Goal: Information Seeking & Learning: Learn about a topic

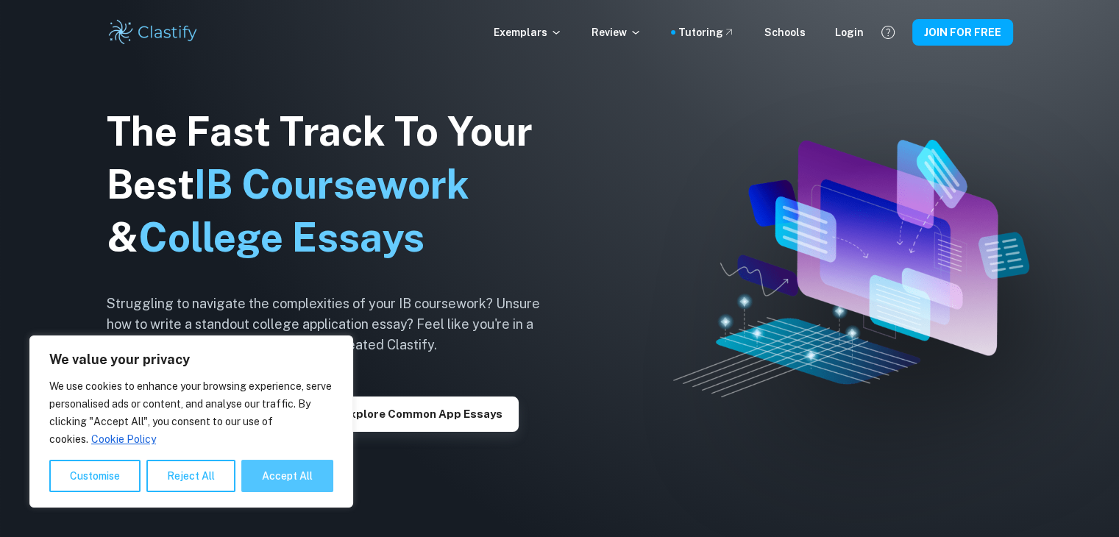
click at [273, 471] on button "Accept All" at bounding box center [287, 476] width 92 height 32
checkbox input "true"
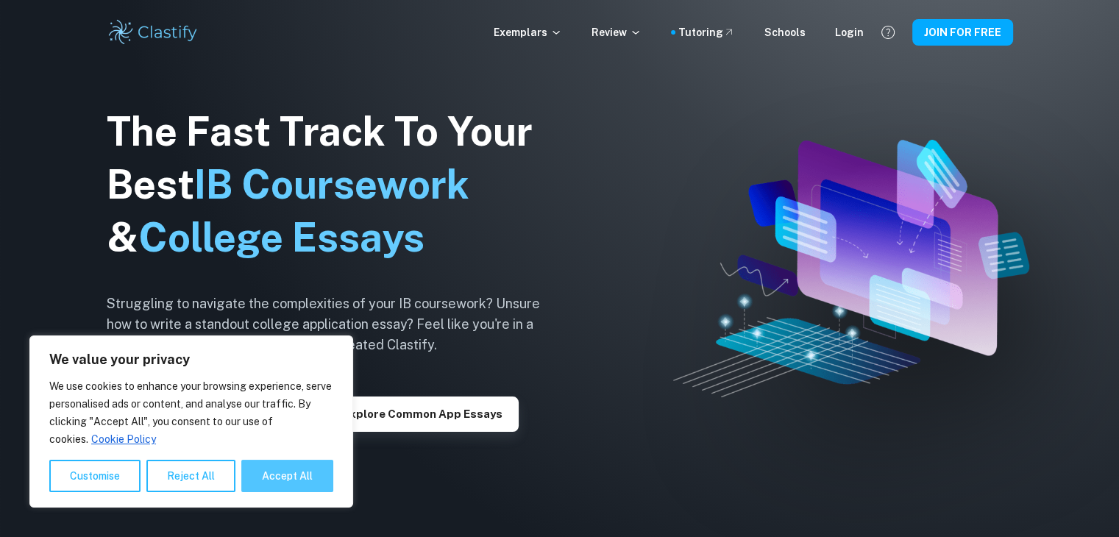
checkbox input "true"
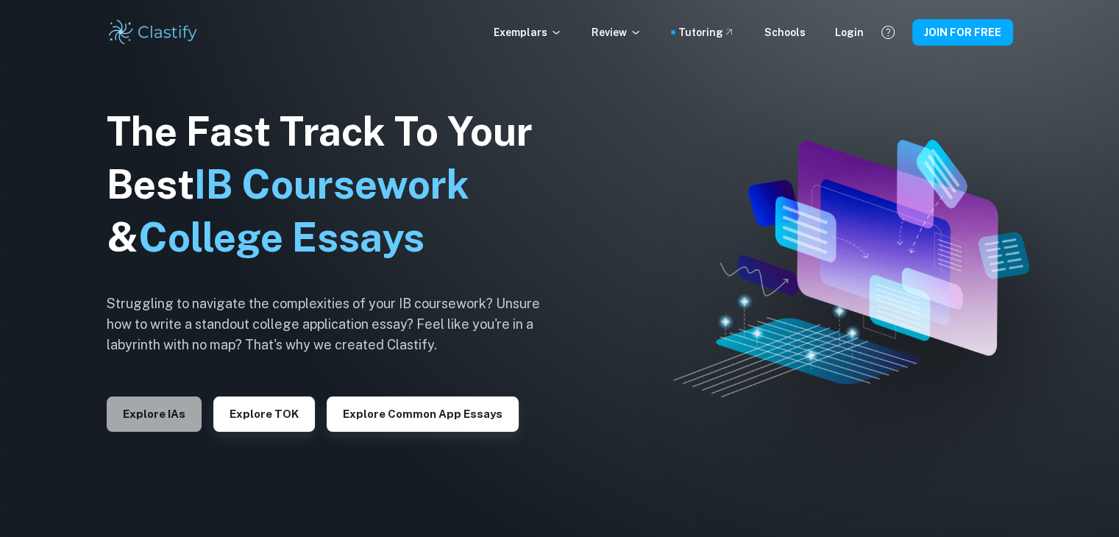
click at [149, 405] on button "Explore IAs" at bounding box center [154, 413] width 95 height 35
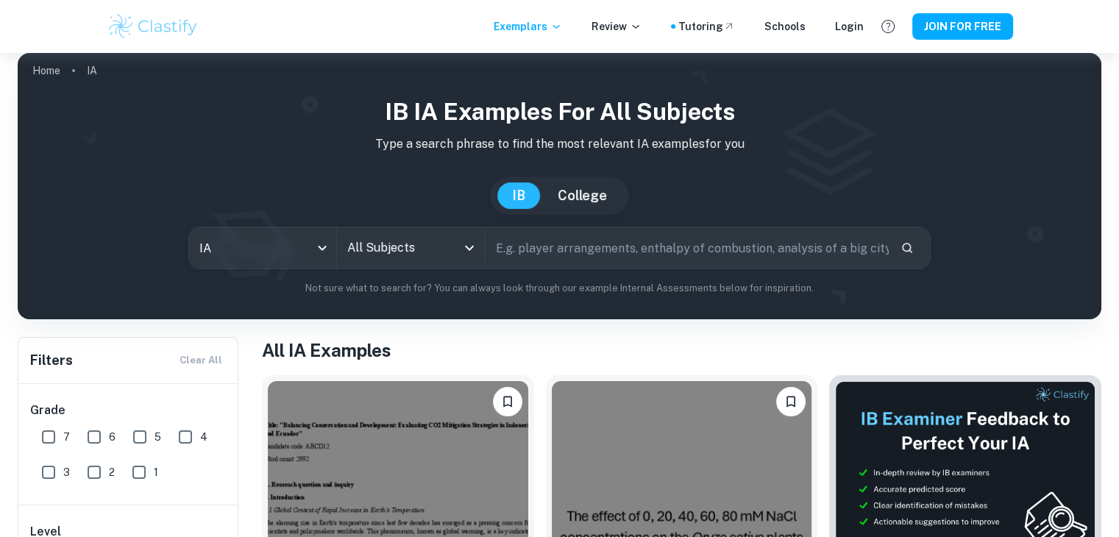
scroll to position [217, 0]
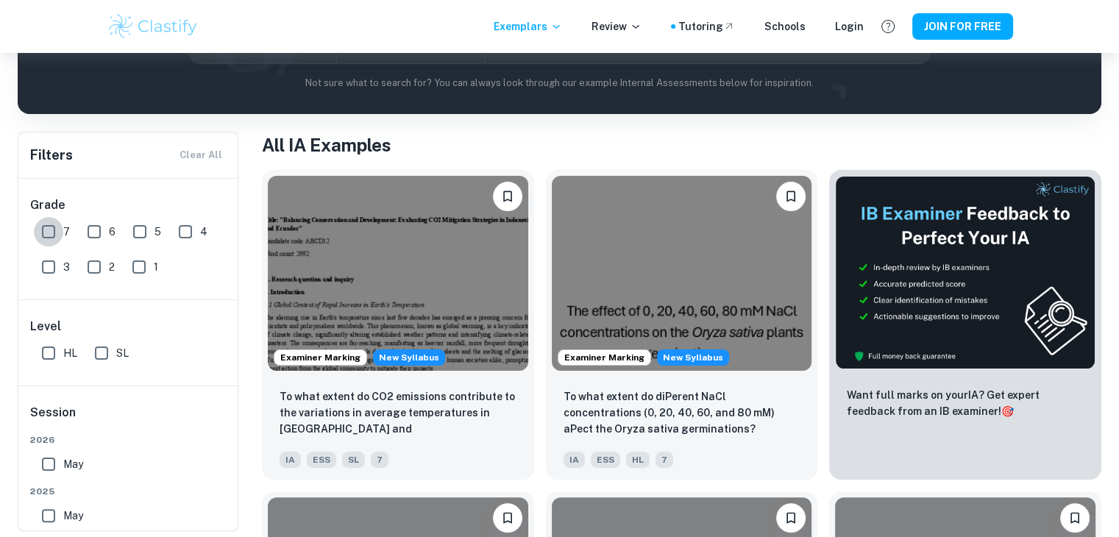
click at [56, 235] on input "7" at bounding box center [48, 231] width 29 height 29
checkbox input "true"
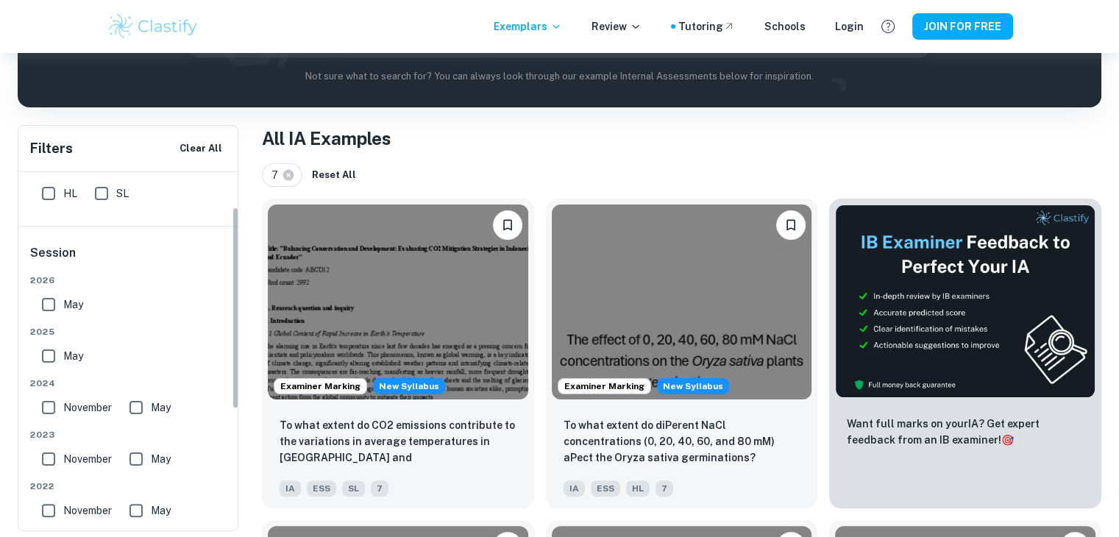
scroll to position [21, 0]
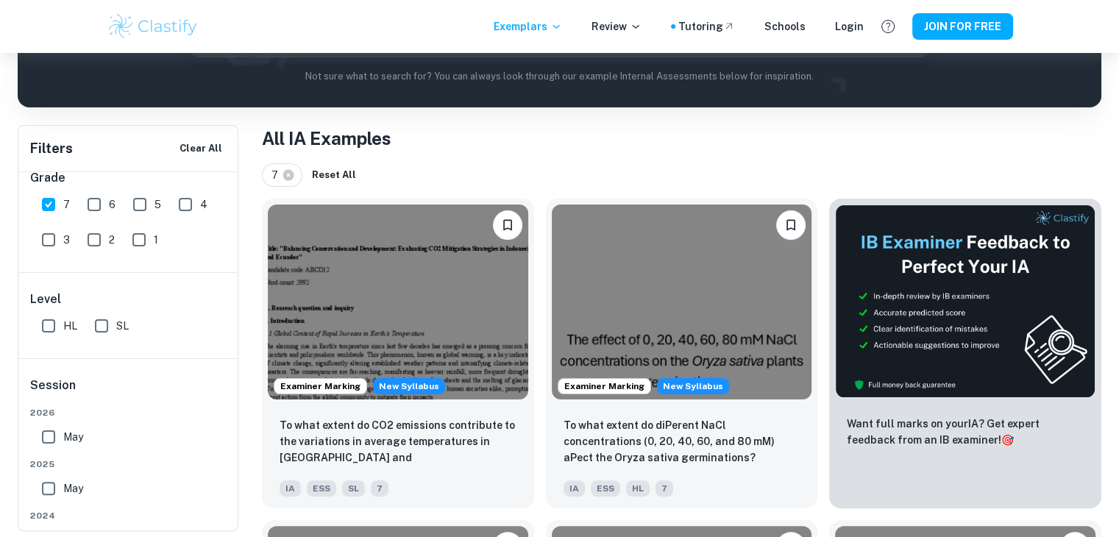
click at [57, 328] on input "HL" at bounding box center [48, 325] width 29 height 29
checkbox input "true"
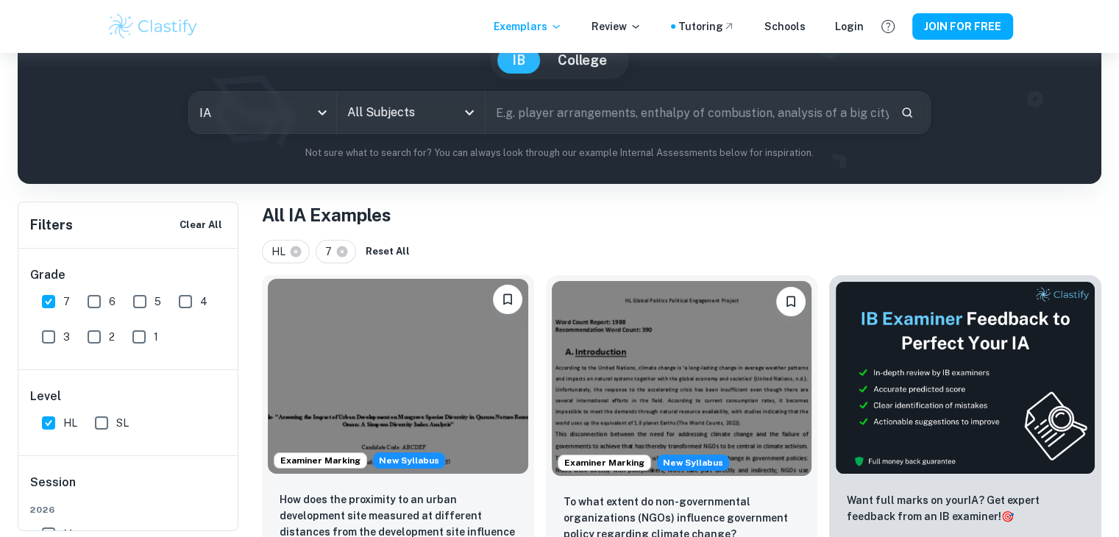
scroll to position [109, 0]
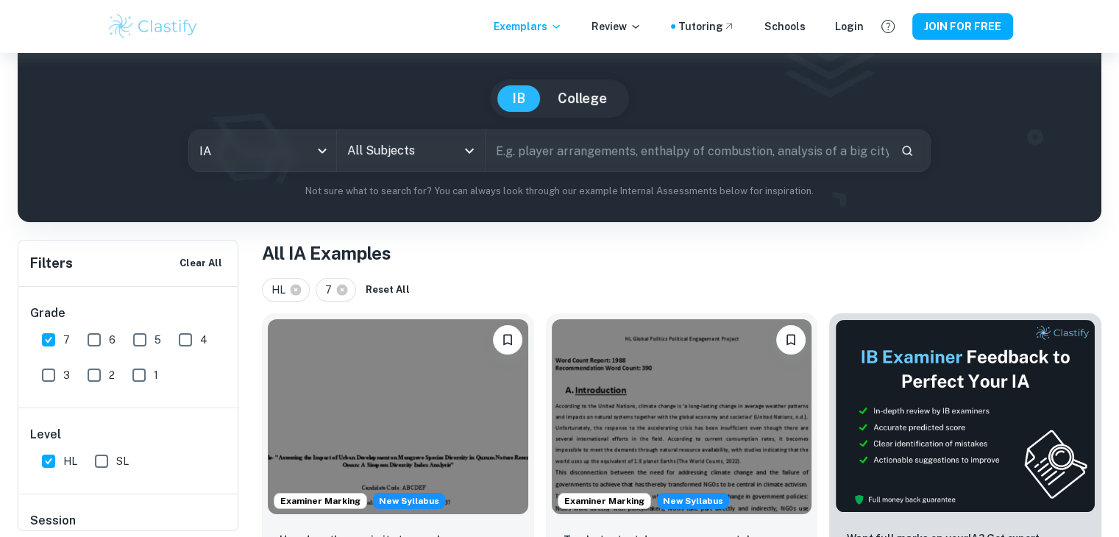
click at [441, 149] on input "All Subjects" at bounding box center [399, 151] width 112 height 28
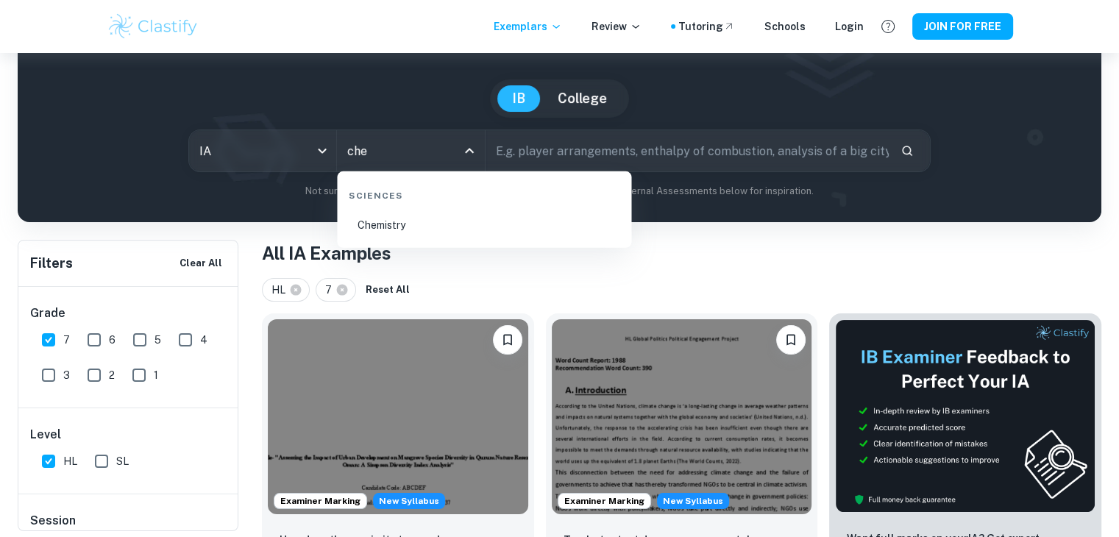
click at [430, 233] on li "Chemistry" at bounding box center [484, 225] width 282 height 34
type input "Chemistry"
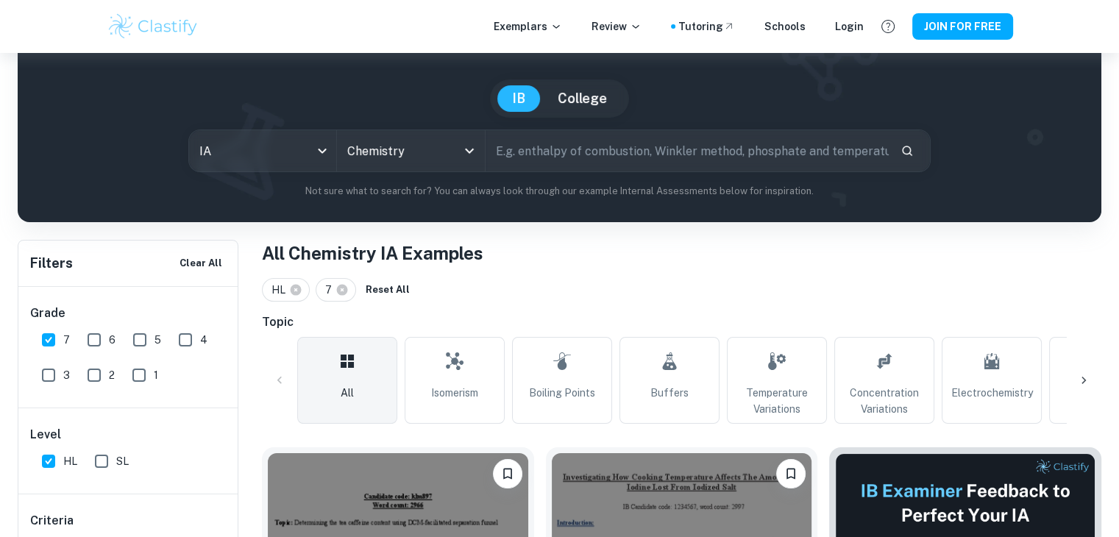
scroll to position [241, 0]
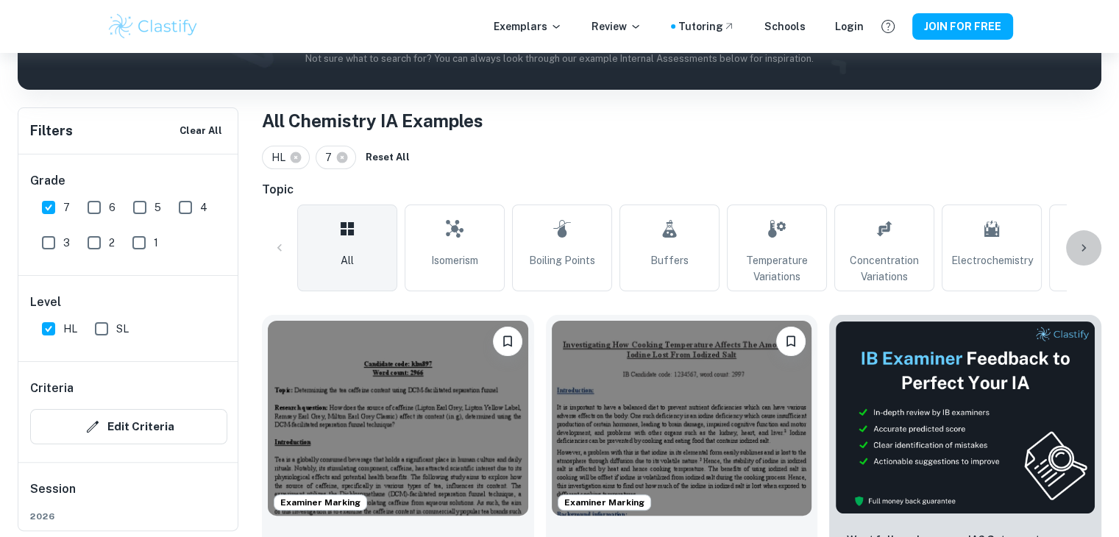
click at [1084, 258] on div at bounding box center [1083, 247] width 35 height 35
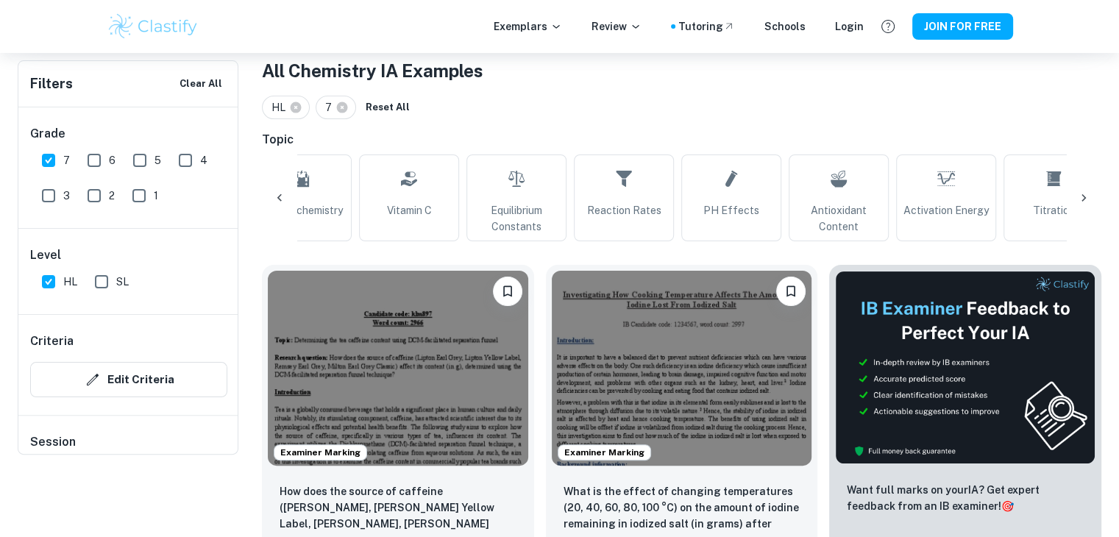
scroll to position [212, 0]
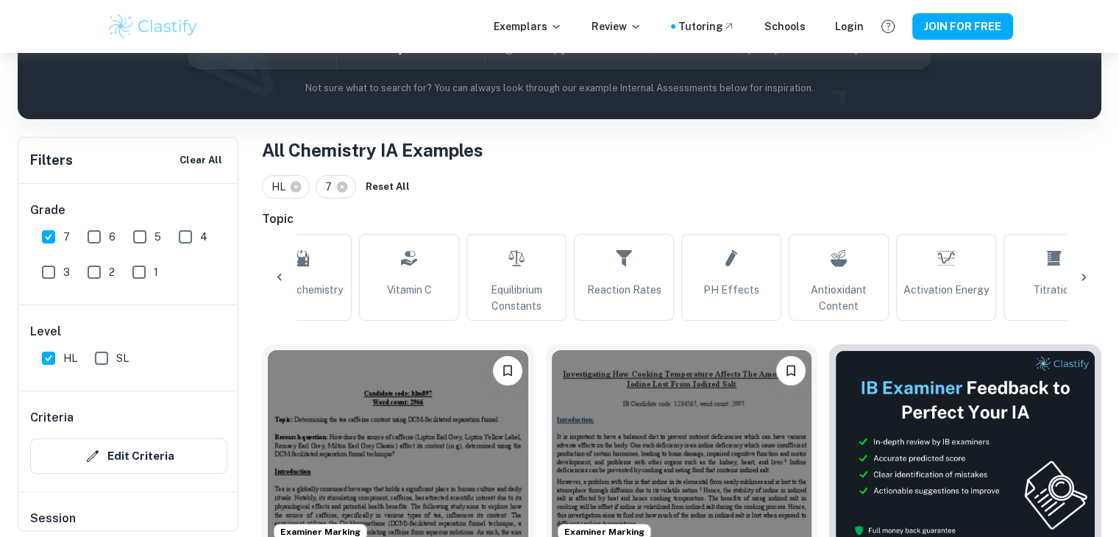
click at [1086, 305] on div "All Isomerism Boiling Points Buffers Temperature Variations Concentration Varia…" at bounding box center [681, 277] width 839 height 87
click at [1080, 288] on div at bounding box center [1083, 277] width 35 height 35
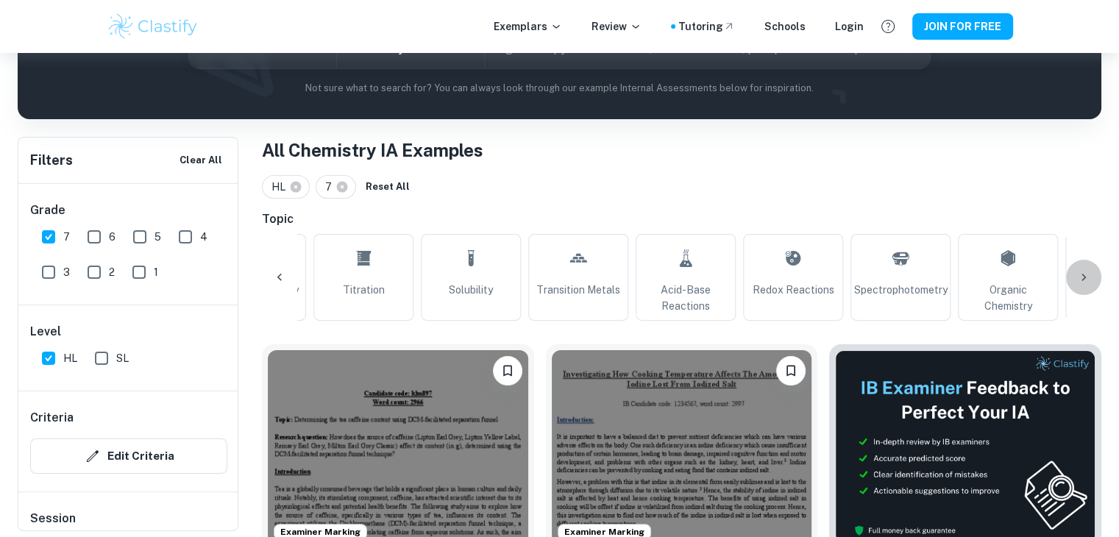
click at [1088, 282] on icon at bounding box center [1083, 277] width 15 height 15
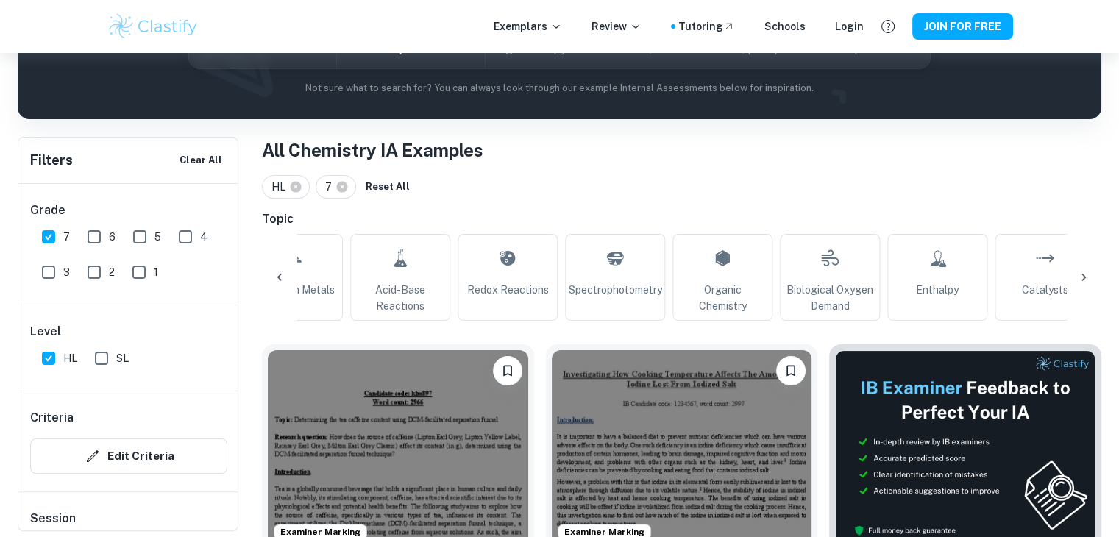
scroll to position [0, 1694]
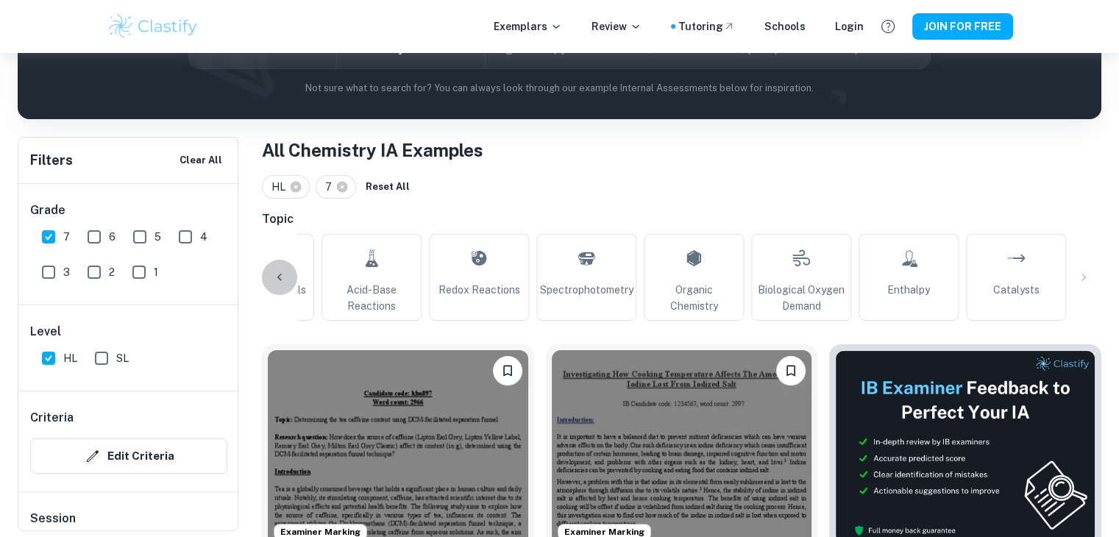
click at [285, 268] on div at bounding box center [279, 277] width 35 height 35
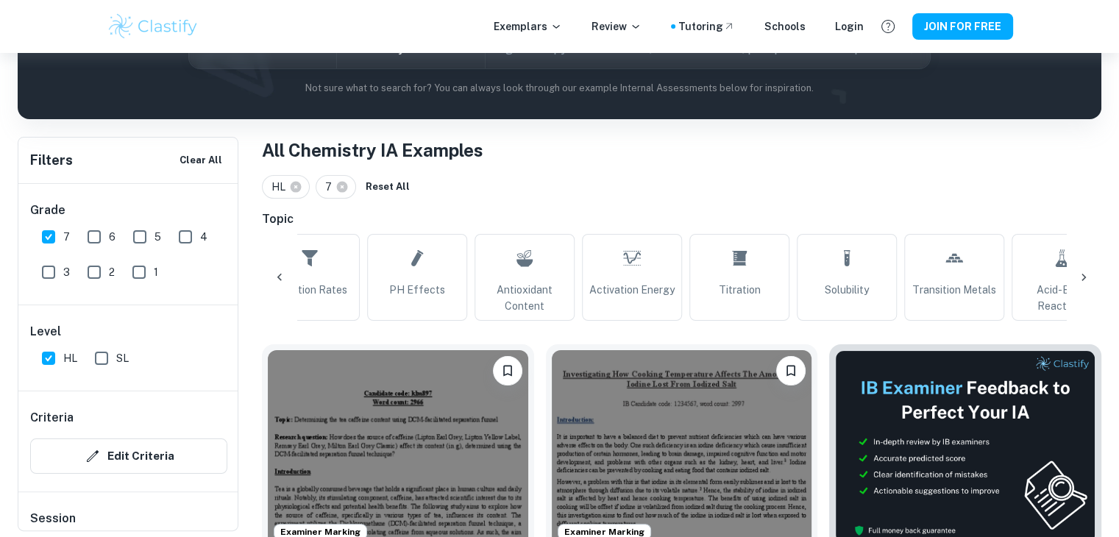
click at [285, 268] on div at bounding box center [279, 277] width 35 height 35
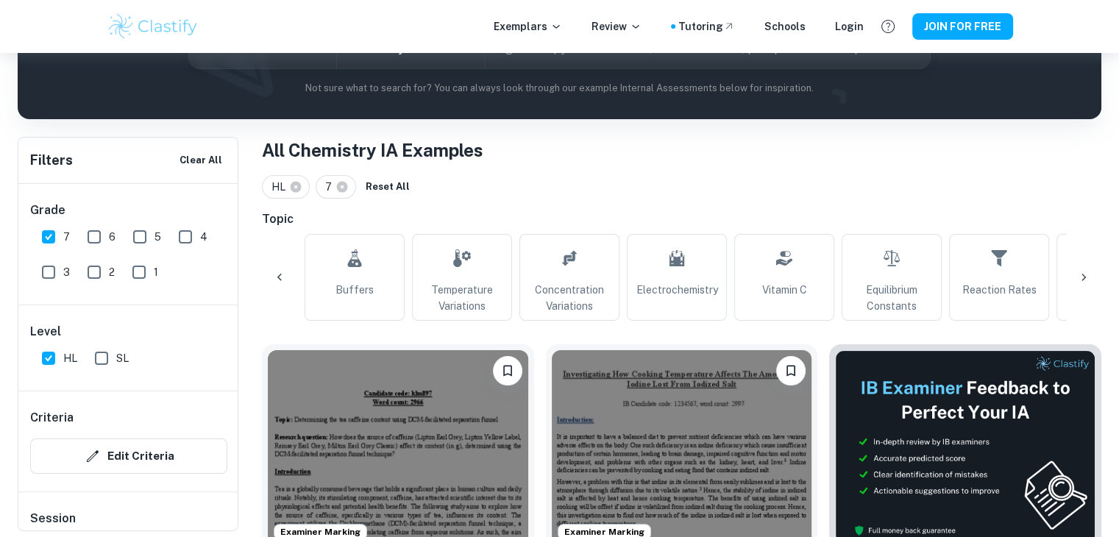
click at [1074, 296] on div "All Isomerism Boiling Points Buffers Temperature Variations Concentration Varia…" at bounding box center [681, 277] width 839 height 87
click at [1074, 272] on div at bounding box center [1083, 277] width 35 height 35
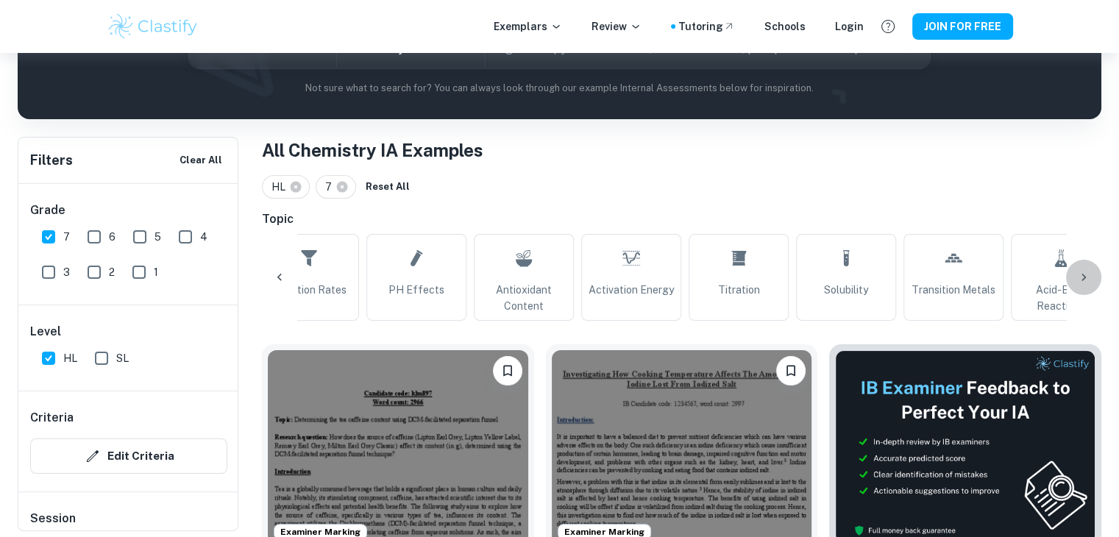
click at [1073, 272] on div at bounding box center [1083, 277] width 35 height 35
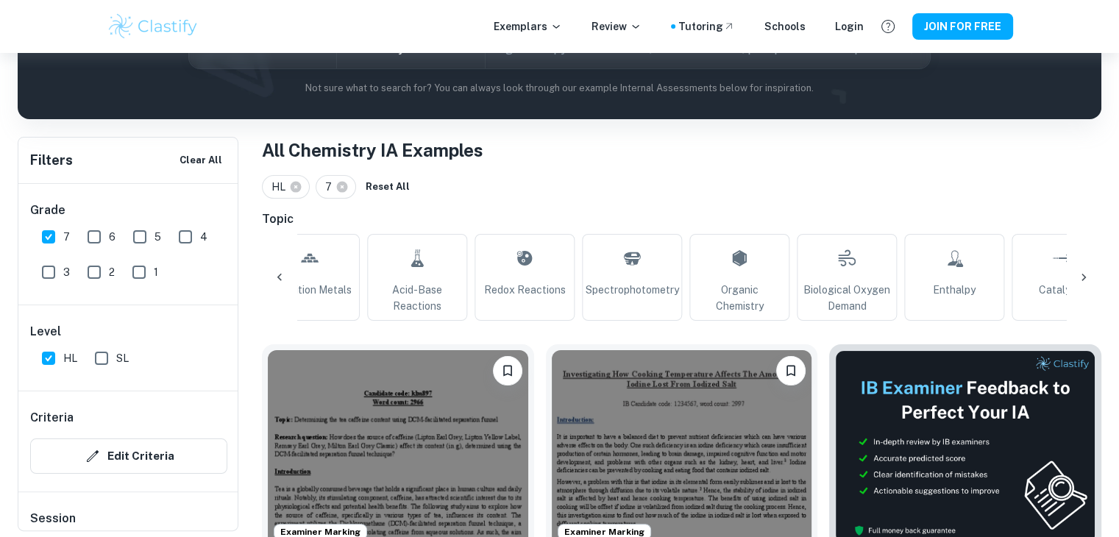
scroll to position [0, 1694]
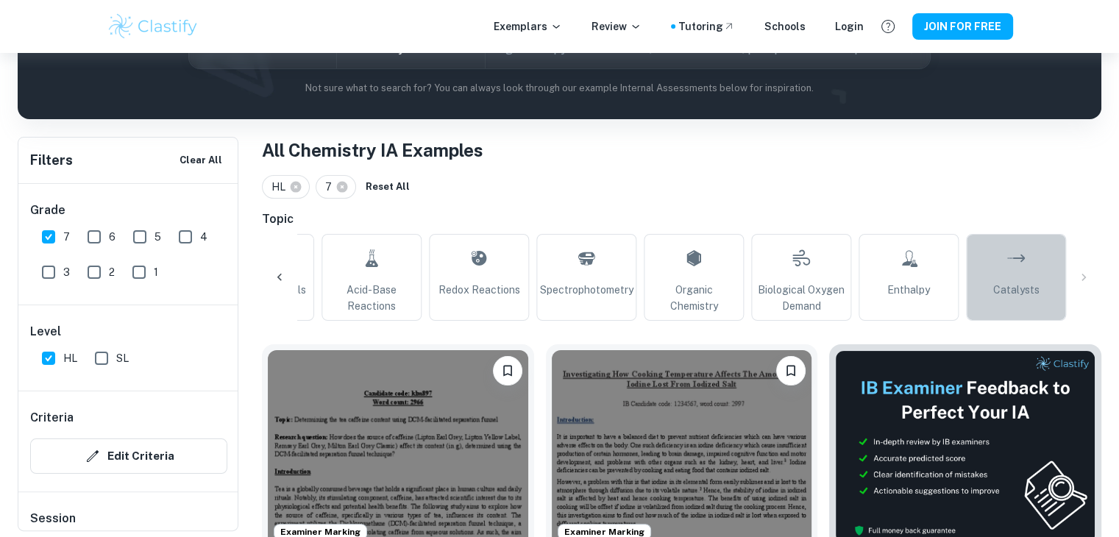
click at [1003, 271] on link "Catalysts" at bounding box center [1016, 277] width 100 height 87
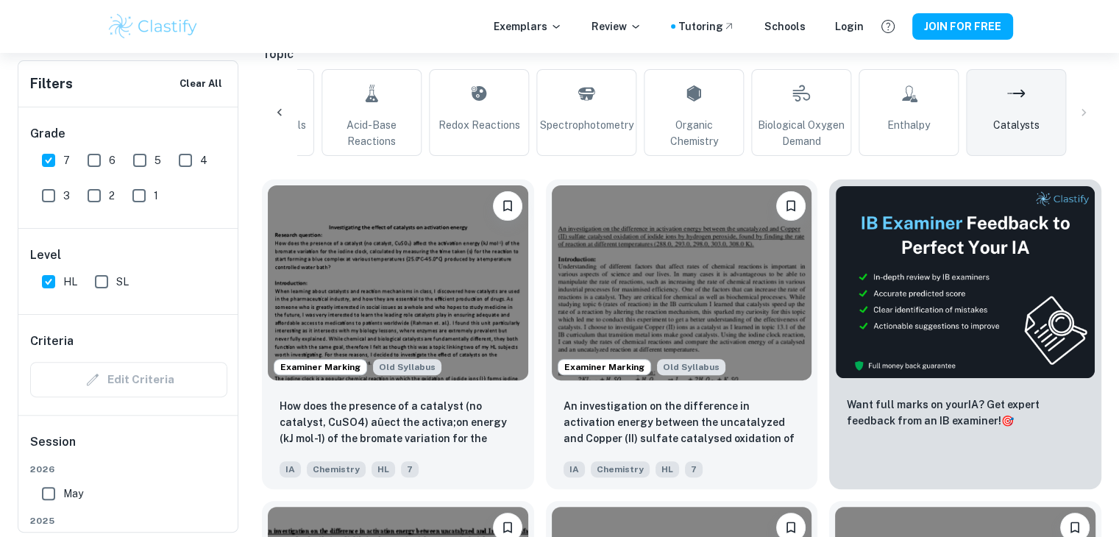
scroll to position [244, 0]
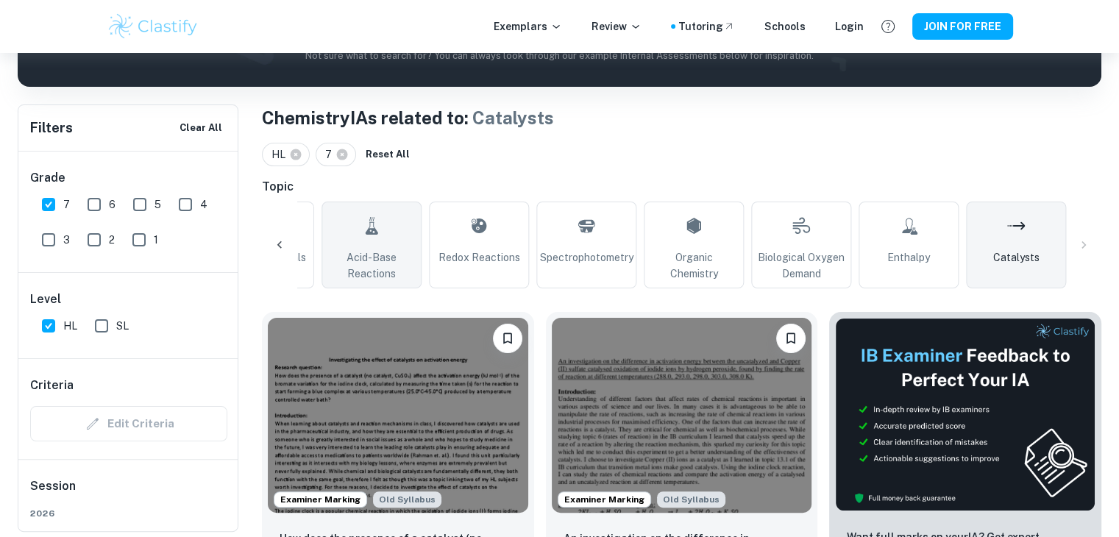
click at [359, 262] on span "Acid-Base Reactions" at bounding box center [371, 265] width 87 height 32
type input "Acid-Base Reactions"
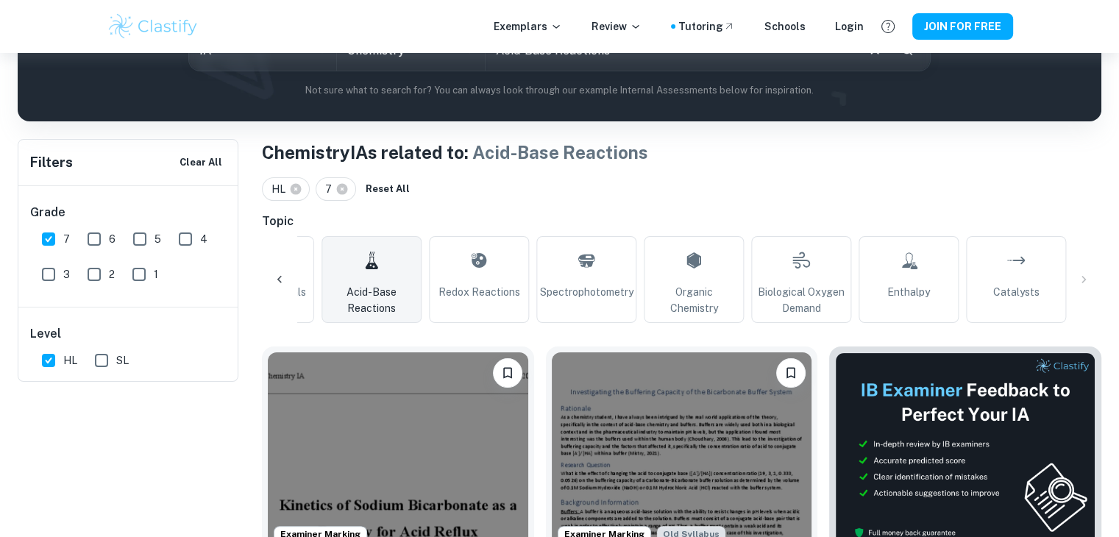
scroll to position [32, 0]
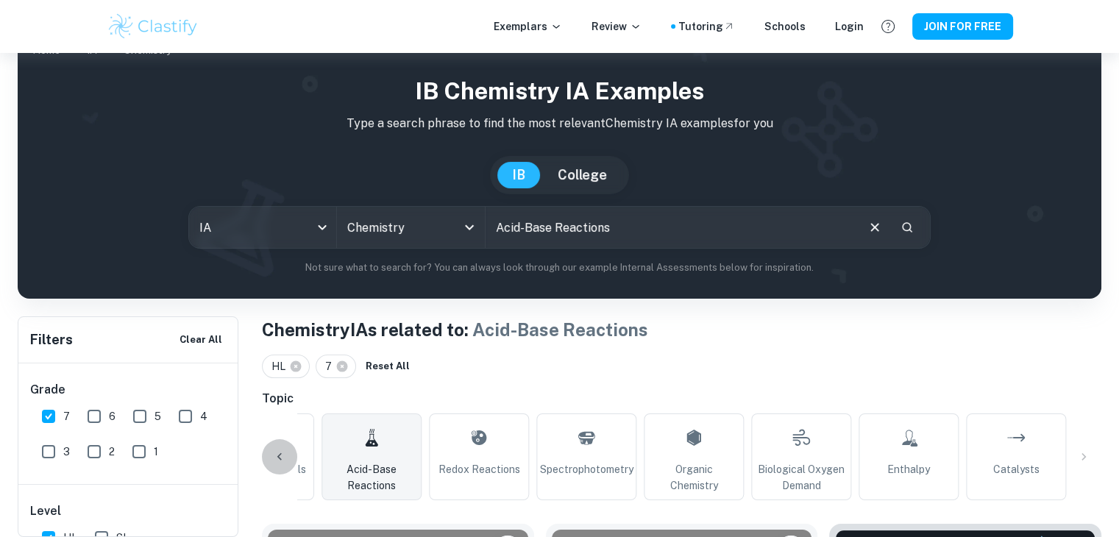
click at [268, 462] on div at bounding box center [279, 456] width 35 height 35
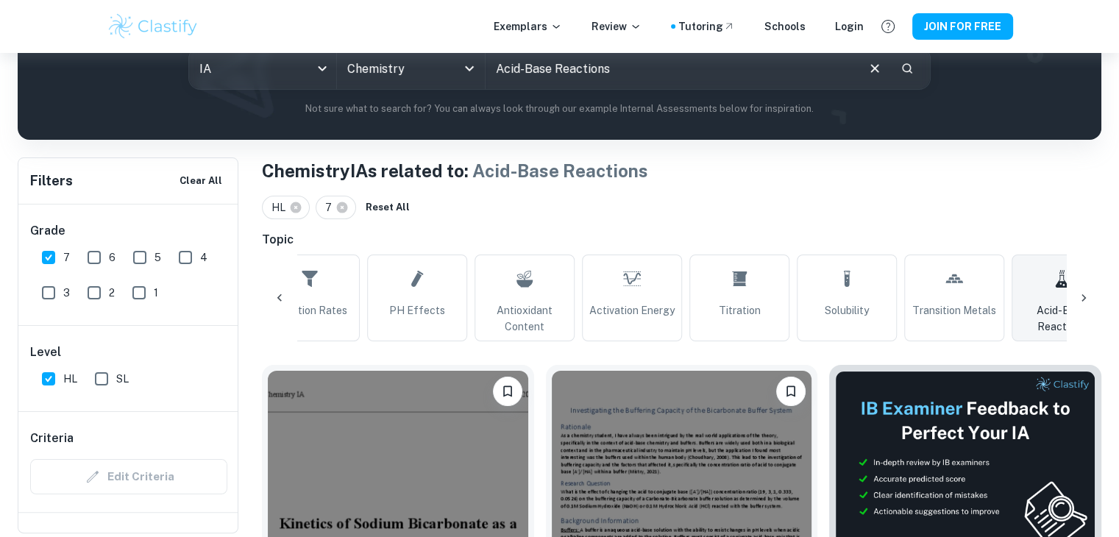
scroll to position [194, 0]
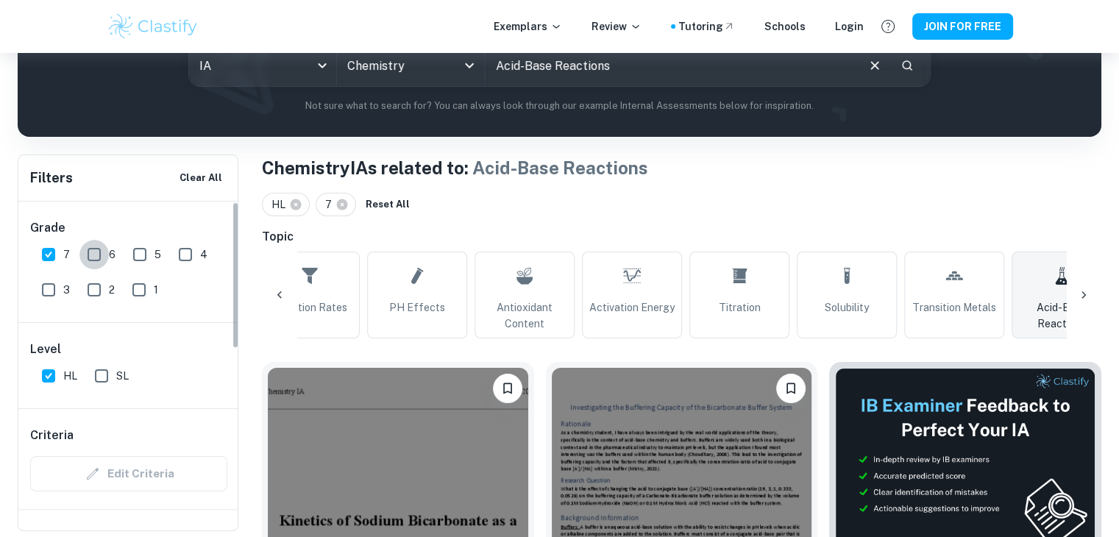
click at [97, 256] on input "6" at bounding box center [93, 254] width 29 height 29
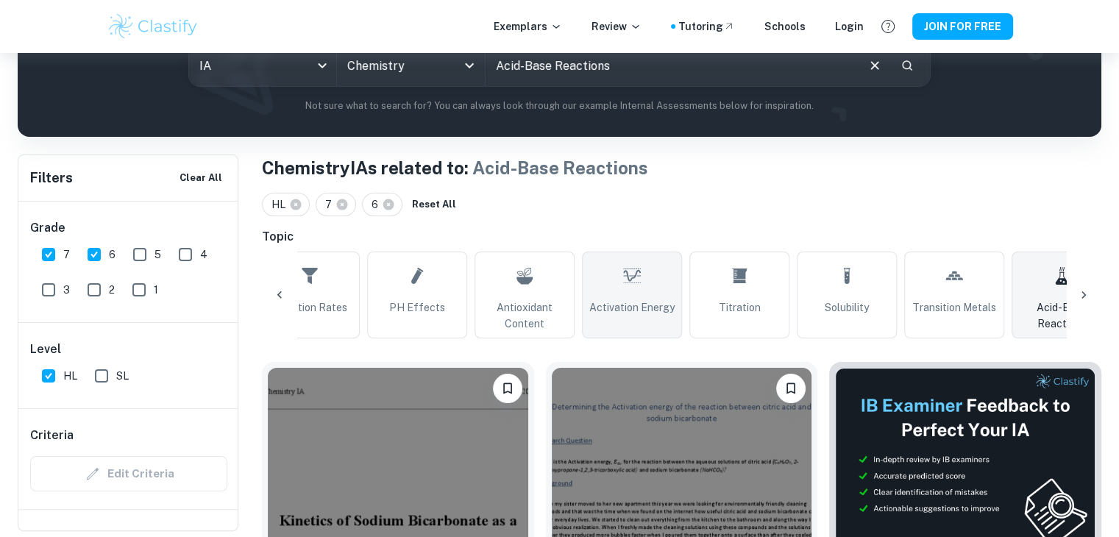
scroll to position [317, 0]
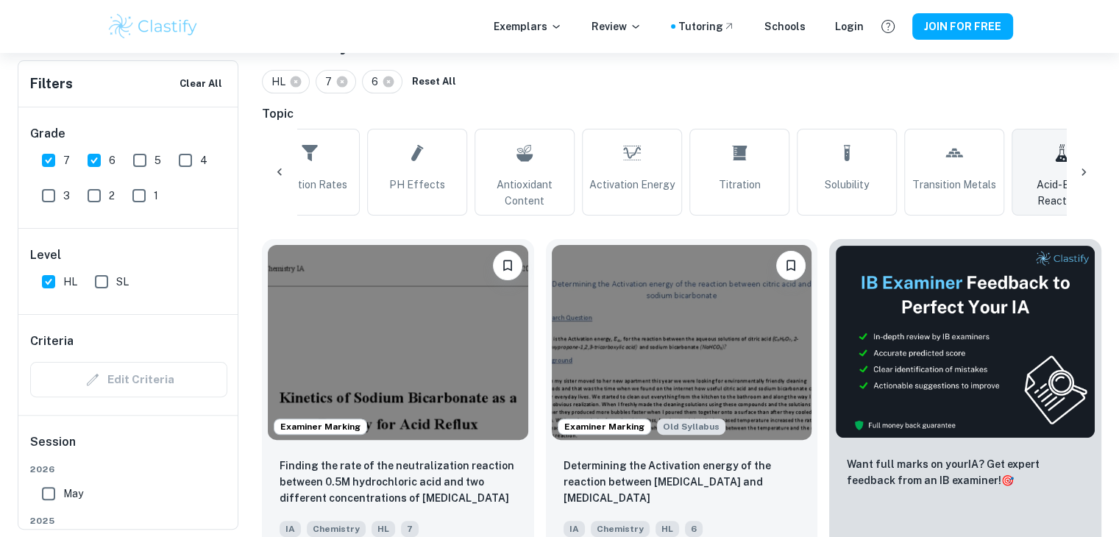
click at [97, 160] on input "6" at bounding box center [93, 160] width 29 height 29
checkbox input "false"
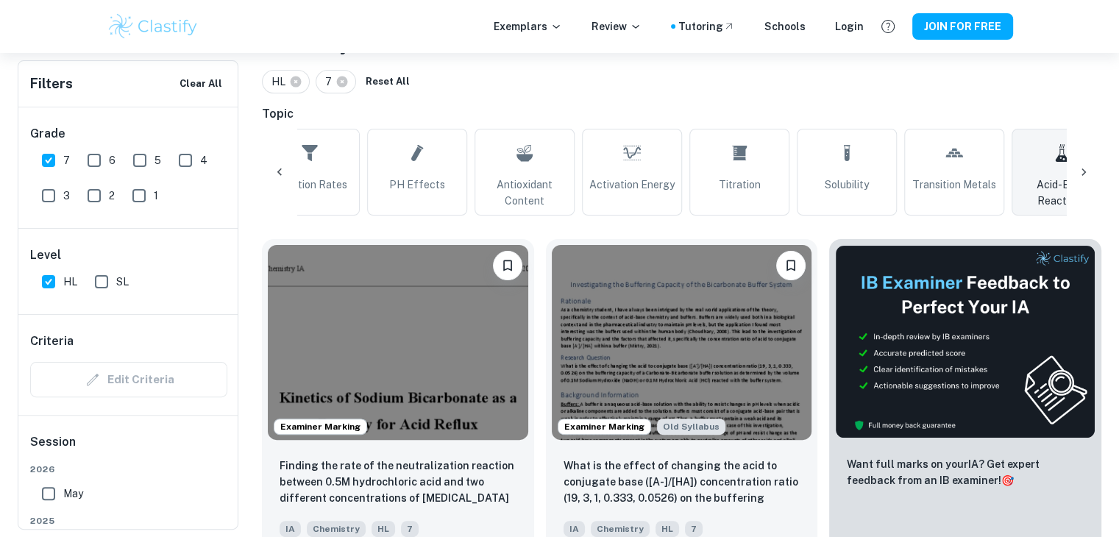
click at [271, 183] on div at bounding box center [279, 171] width 35 height 35
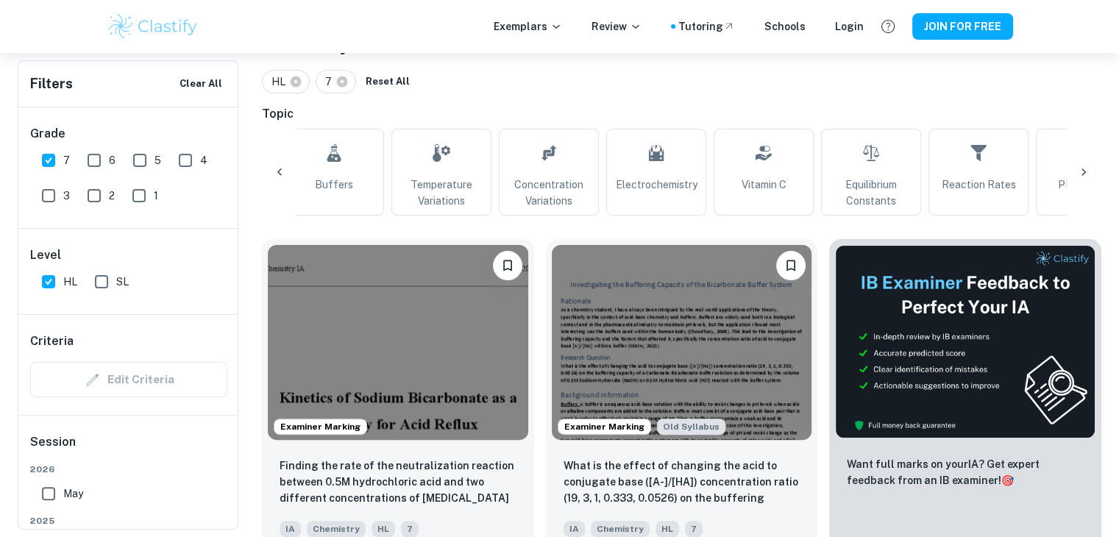
scroll to position [0, 315]
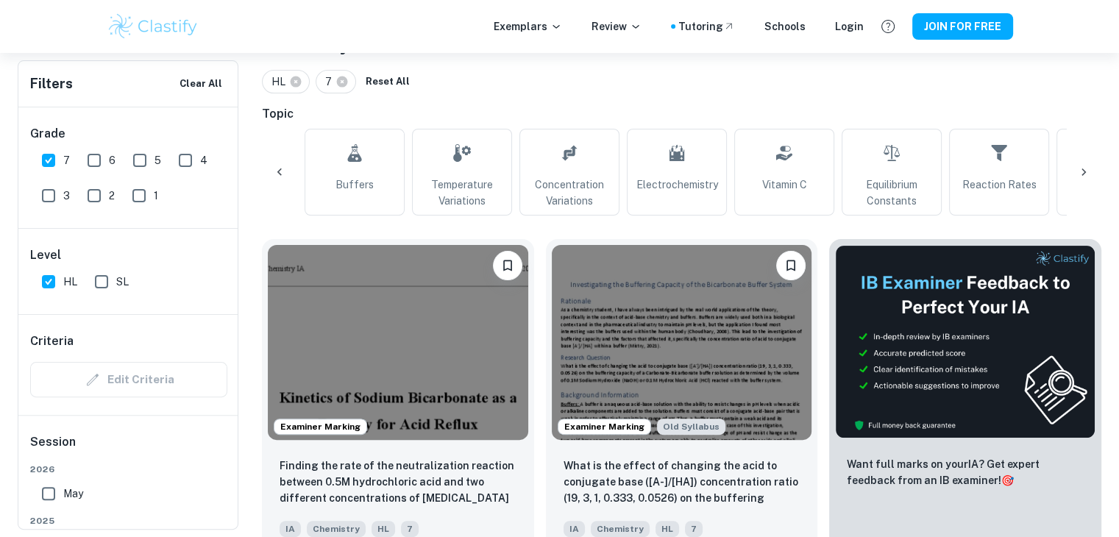
click at [282, 166] on icon at bounding box center [279, 172] width 15 height 15
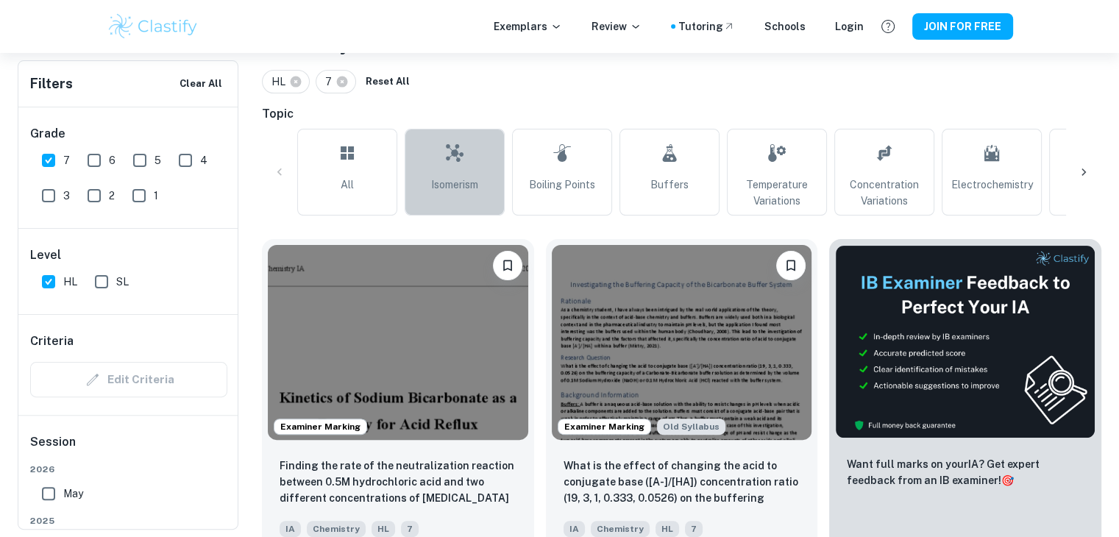
click at [491, 166] on link "Isomerism" at bounding box center [455, 172] width 100 height 87
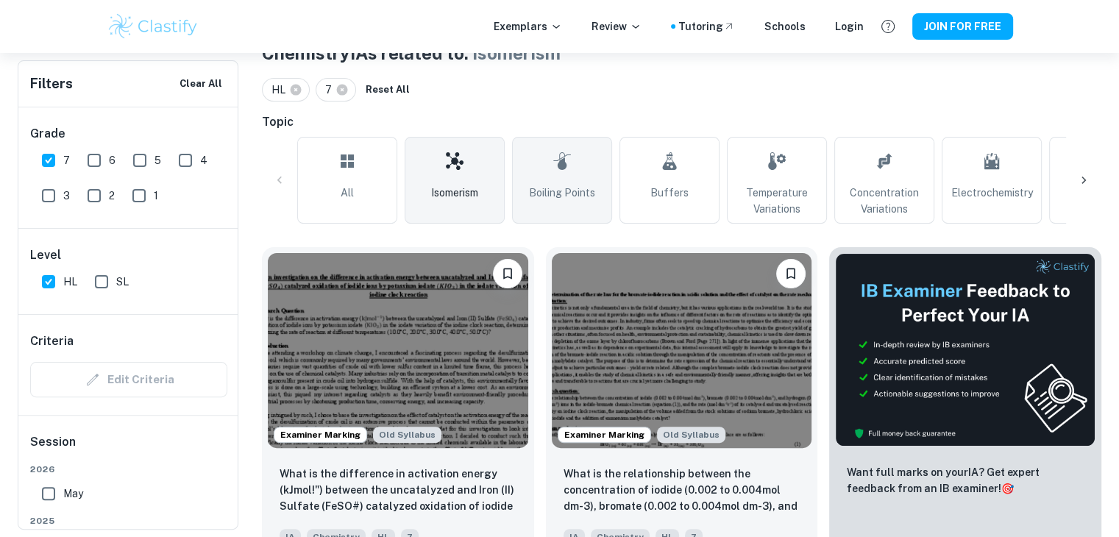
scroll to position [308, 0]
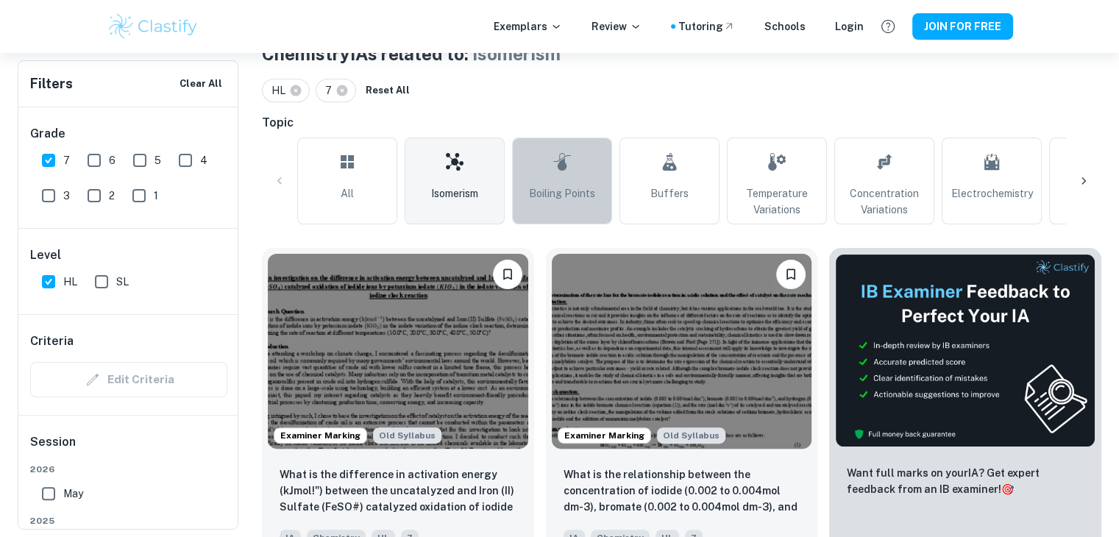
click at [568, 189] on span "Boiling Points" at bounding box center [562, 193] width 66 height 16
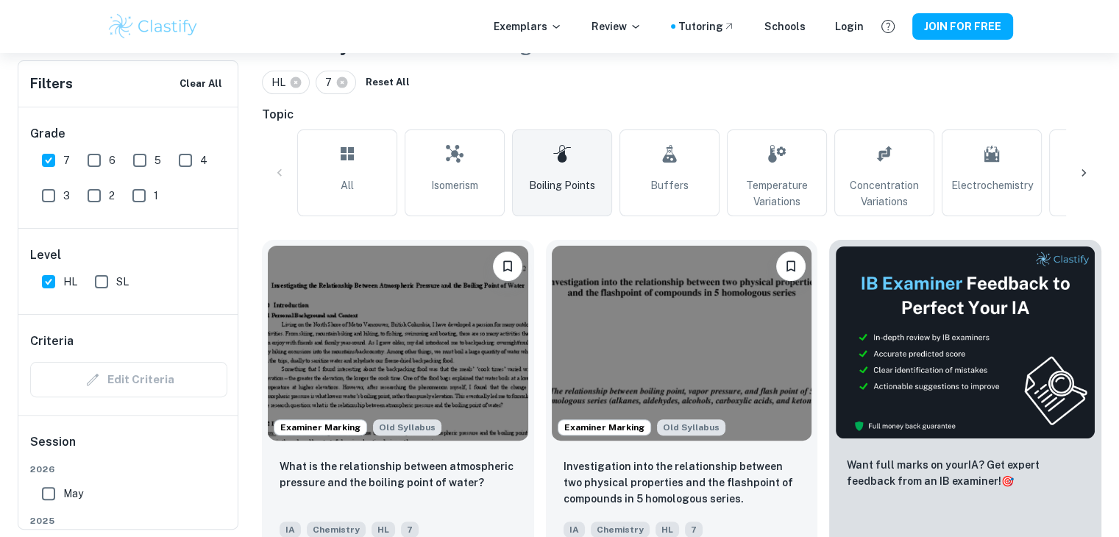
scroll to position [315, 0]
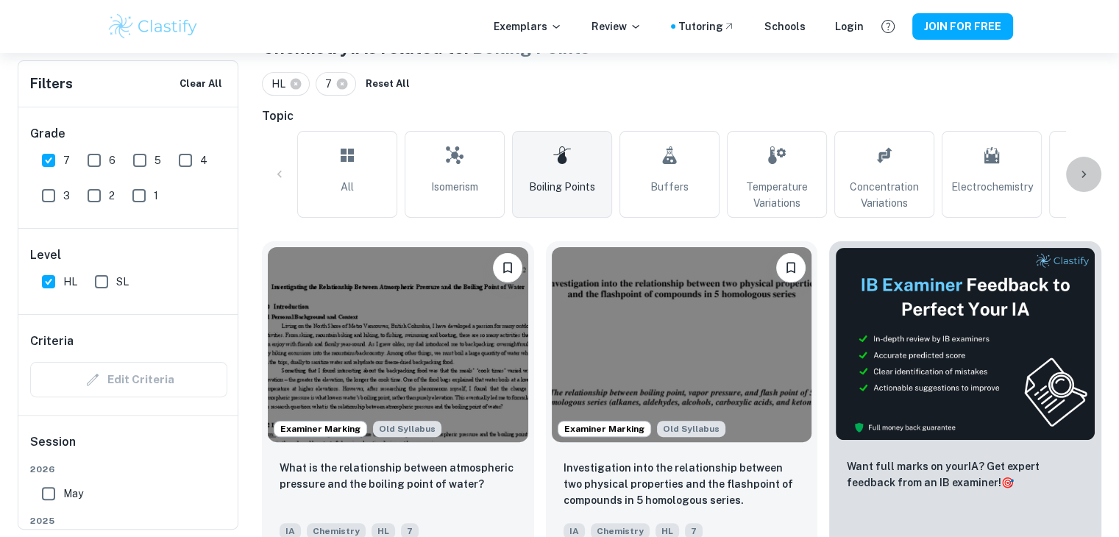
click at [1080, 179] on icon at bounding box center [1083, 174] width 15 height 15
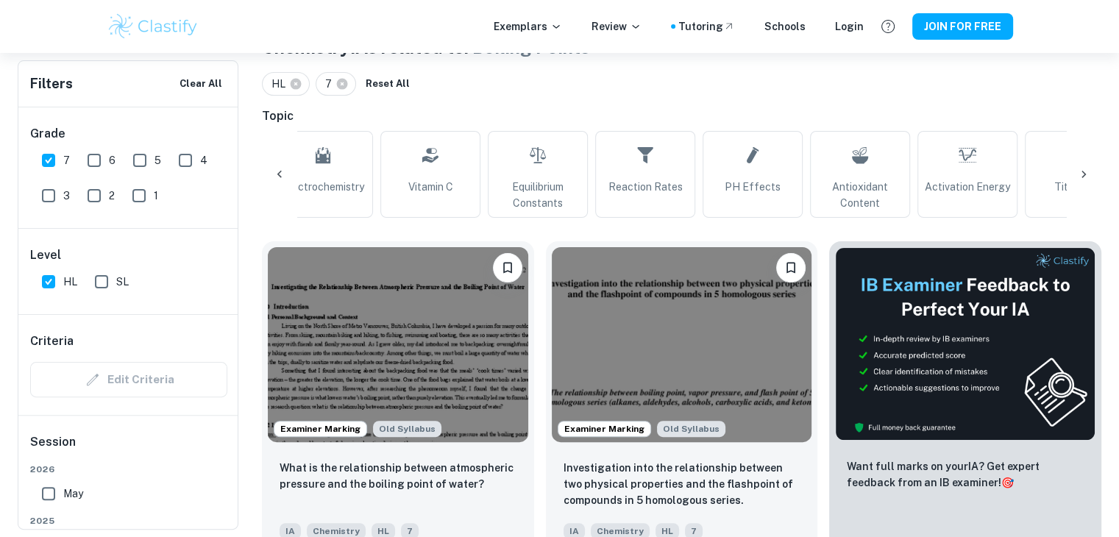
scroll to position [0, 690]
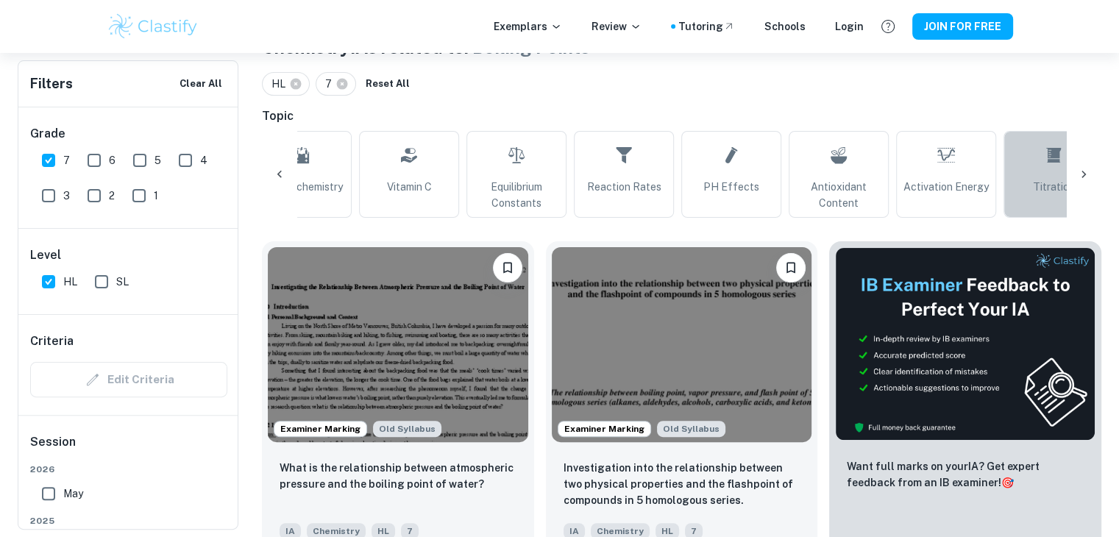
click at [1023, 198] on link "Titration" at bounding box center [1053, 174] width 100 height 87
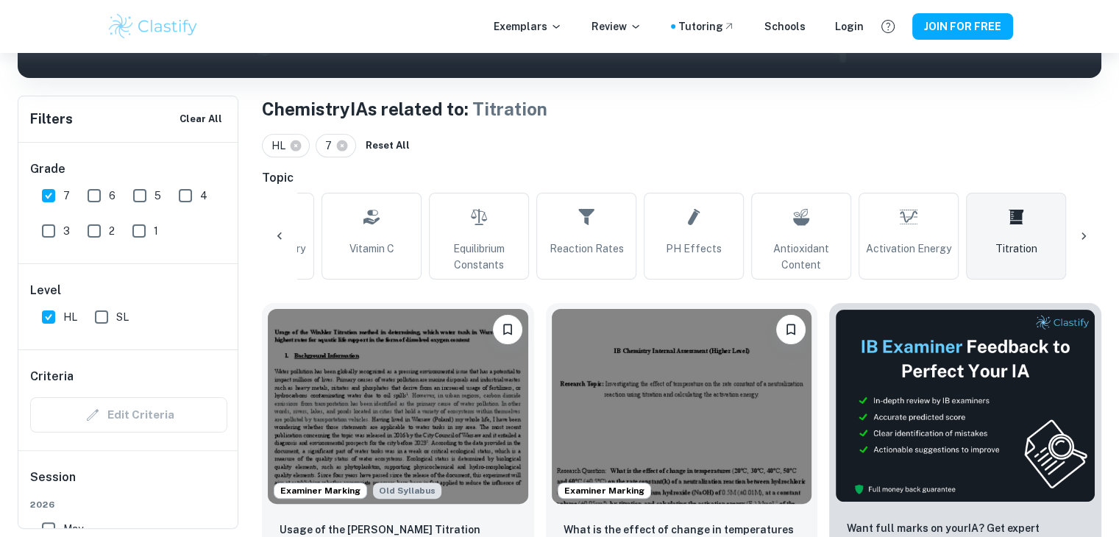
scroll to position [250, 0]
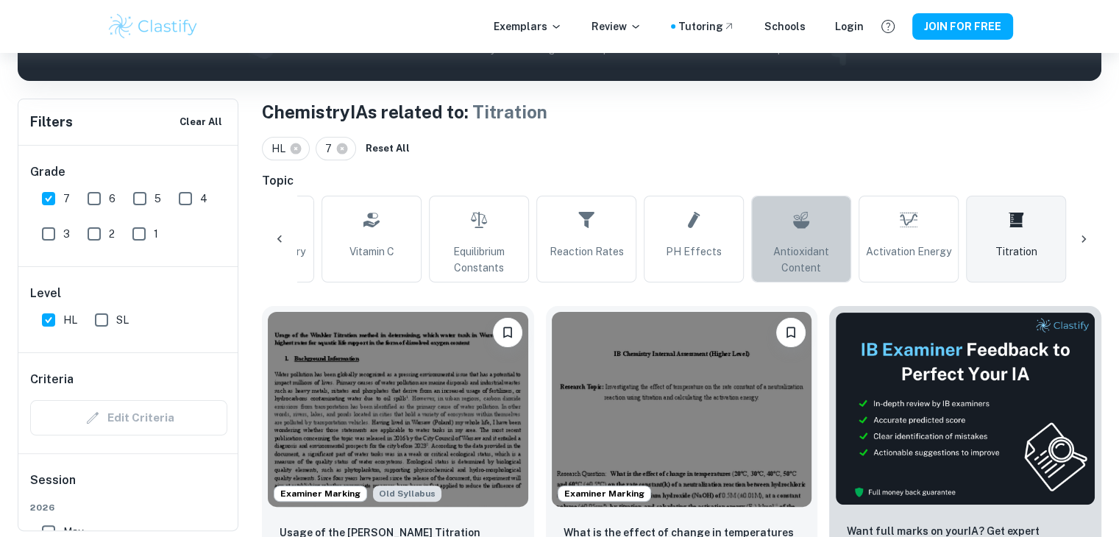
click at [787, 228] on link "Antioxidant Content" at bounding box center [801, 239] width 100 height 87
type input "Antioxidant Content"
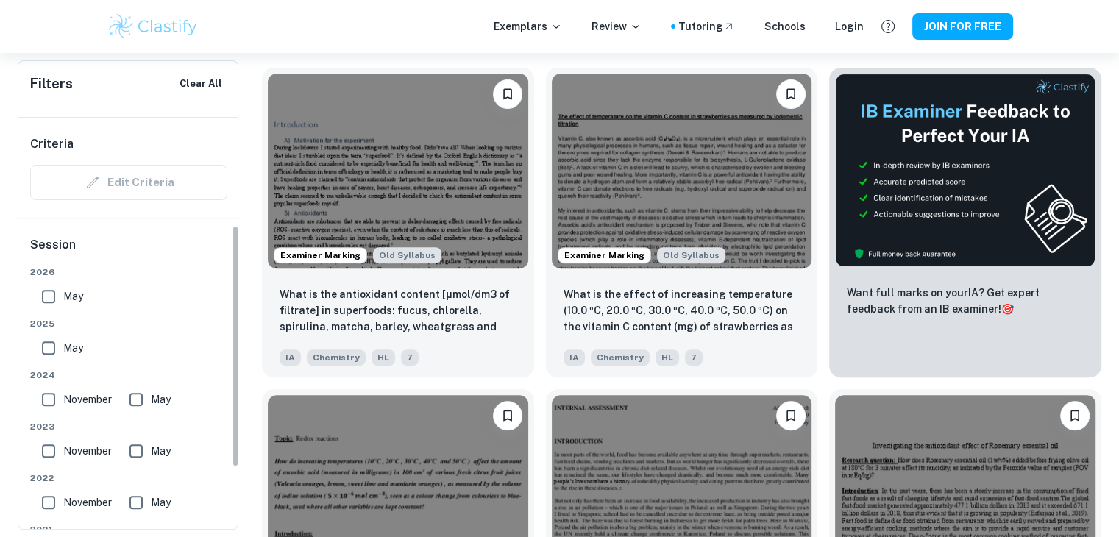
scroll to position [205, 0]
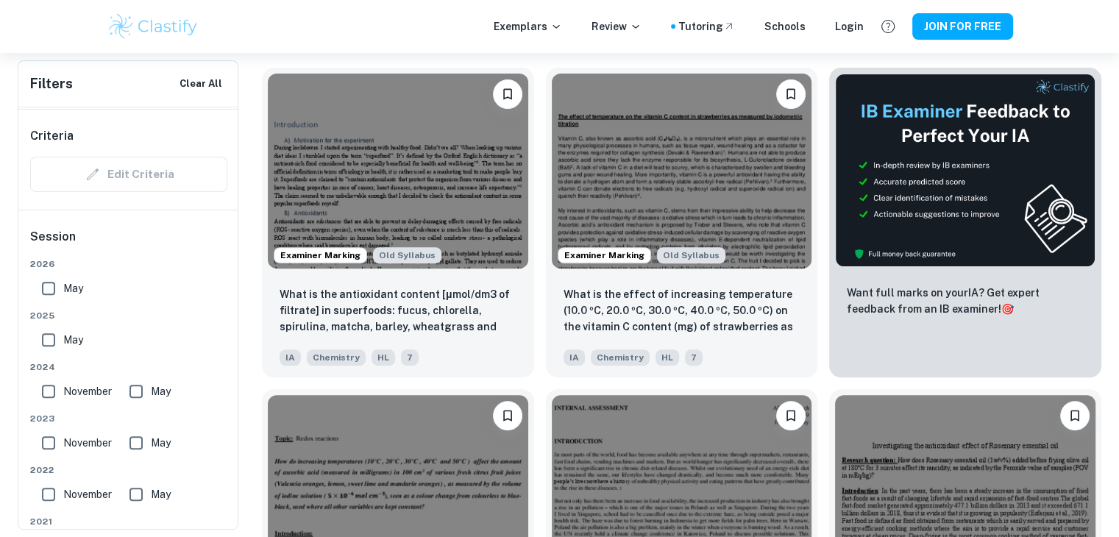
drag, startPoint x: 54, startPoint y: 289, endPoint x: 63, endPoint y: 292, distance: 10.0
click at [54, 289] on input "May" at bounding box center [48, 288] width 29 height 29
checkbox input "true"
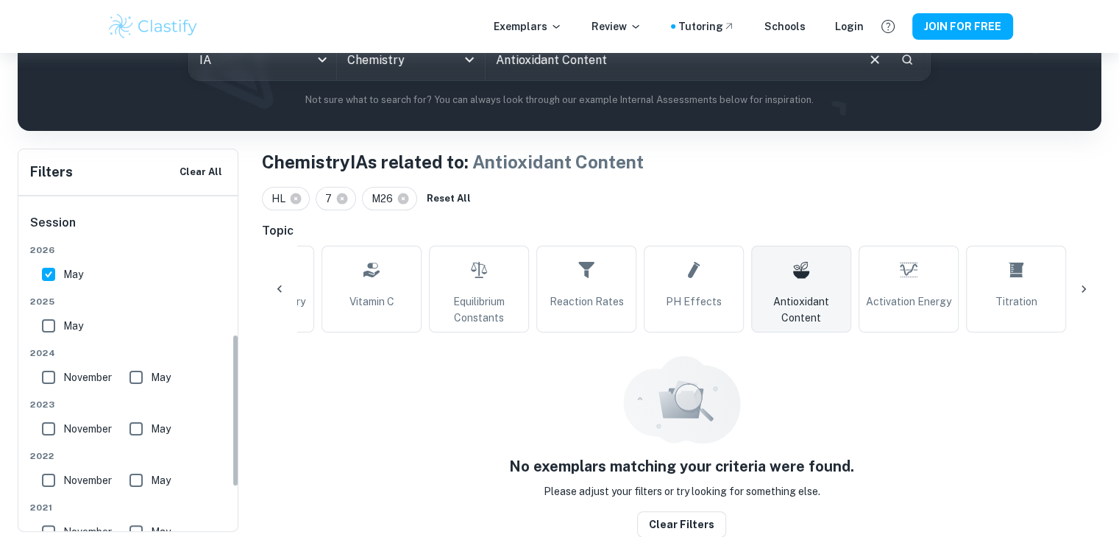
scroll to position [308, 0]
click at [54, 324] on input "May" at bounding box center [48, 324] width 29 height 29
checkbox input "true"
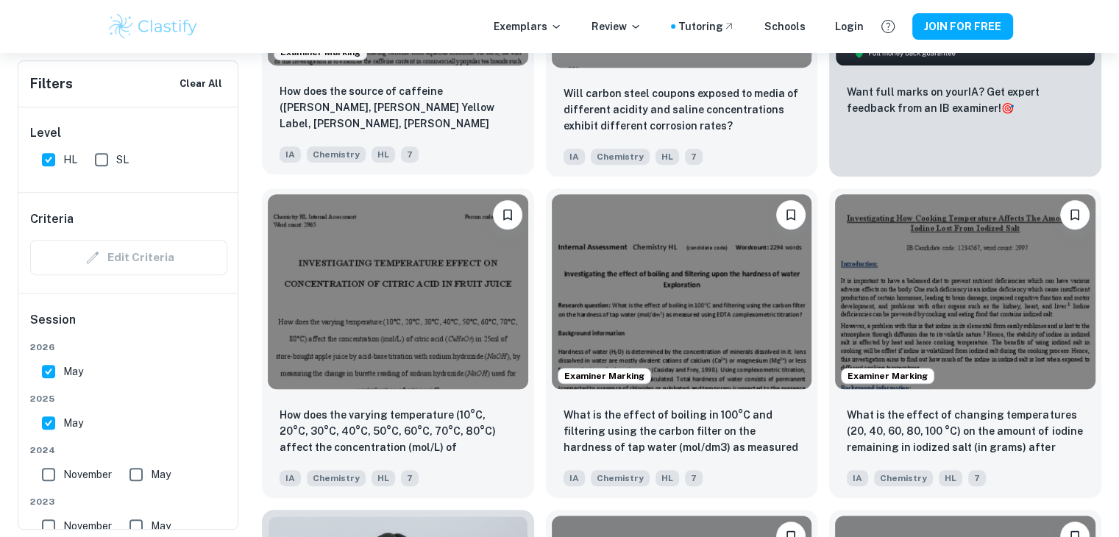
scroll to position [697, 0]
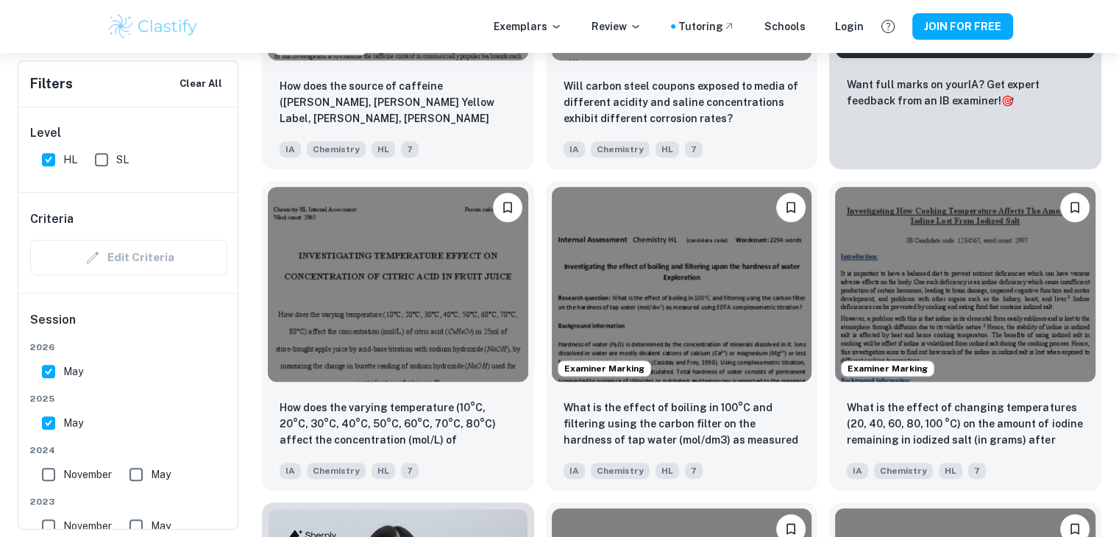
drag, startPoint x: 51, startPoint y: 160, endPoint x: 99, endPoint y: 157, distance: 47.2
click at [51, 160] on input "HL" at bounding box center [48, 159] width 29 height 29
checkbox input "false"
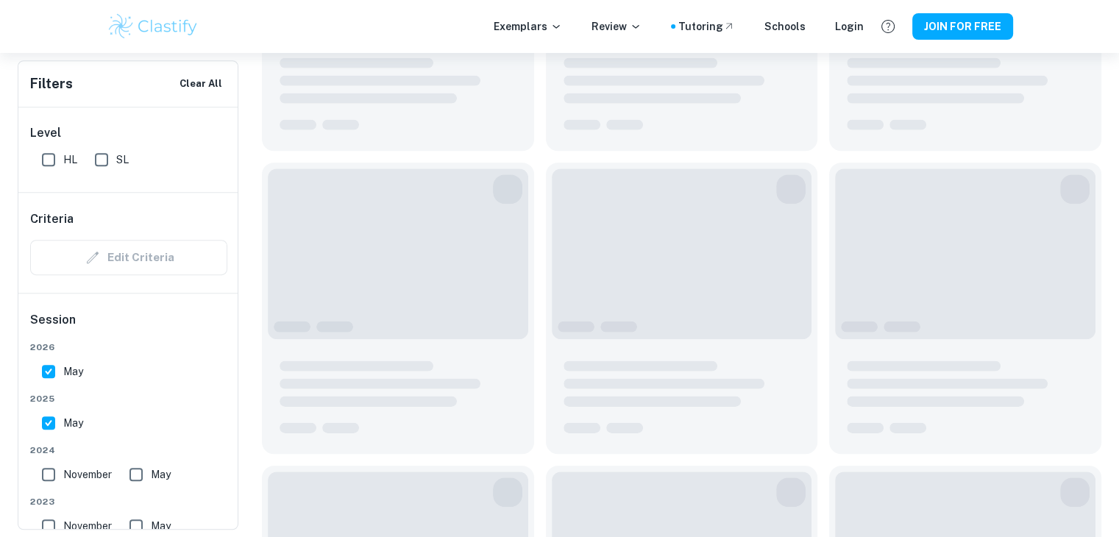
click at [100, 157] on input "SL" at bounding box center [101, 159] width 29 height 29
checkbox input "true"
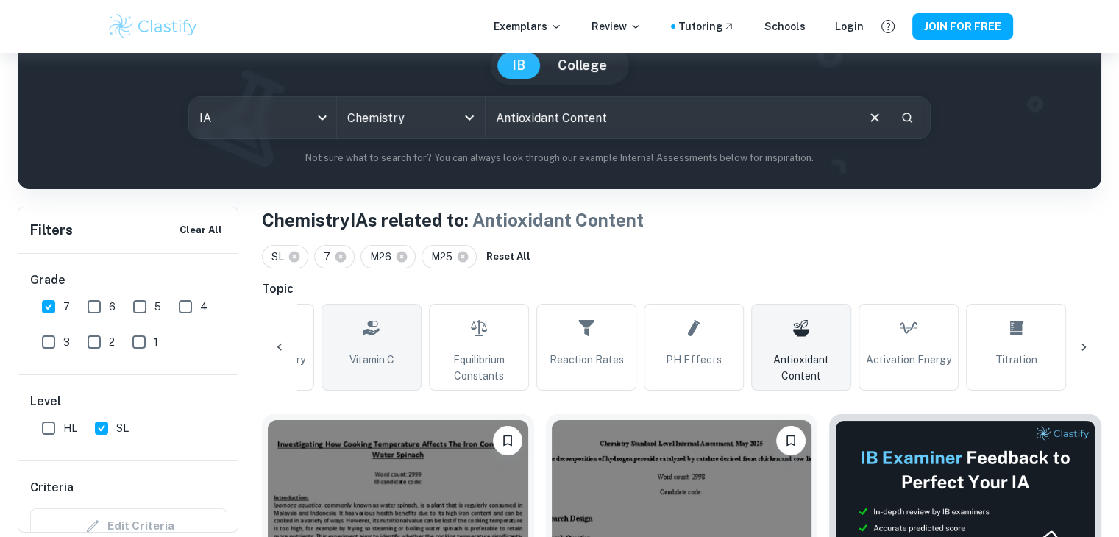
scroll to position [143, 0]
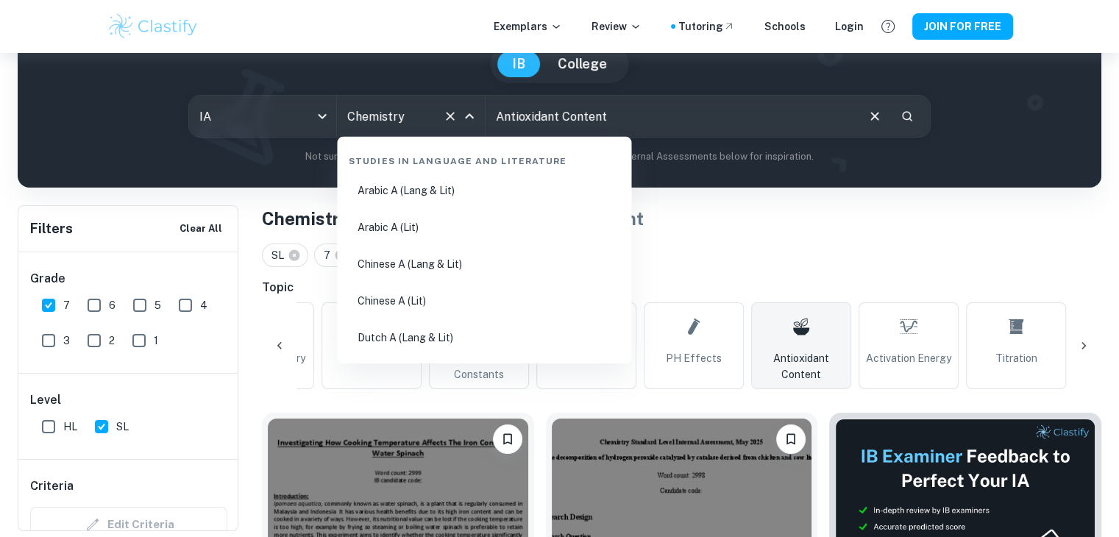
click at [421, 102] on input "Chemistry" at bounding box center [389, 116] width 93 height 28
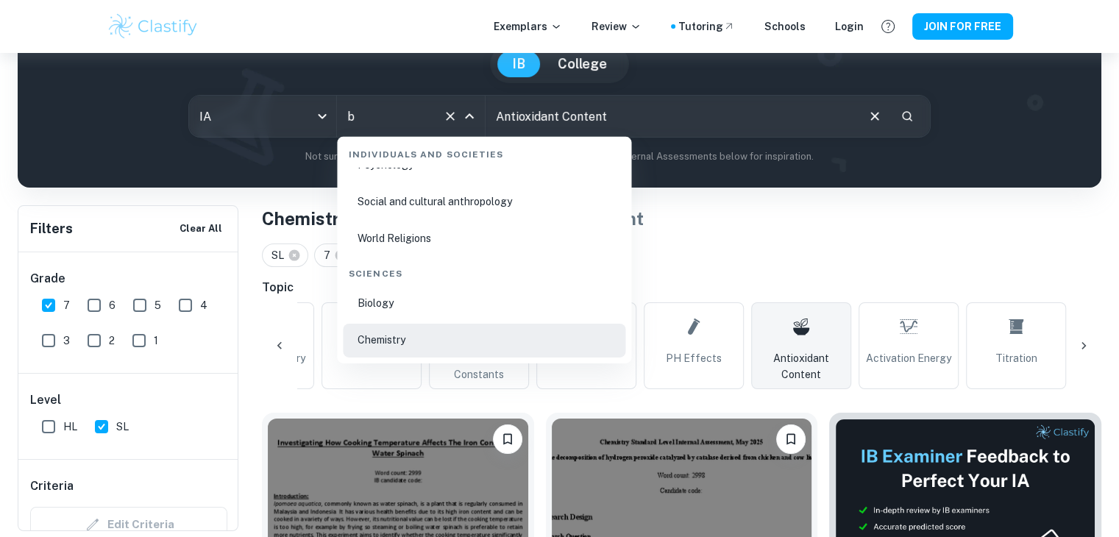
scroll to position [0, 0]
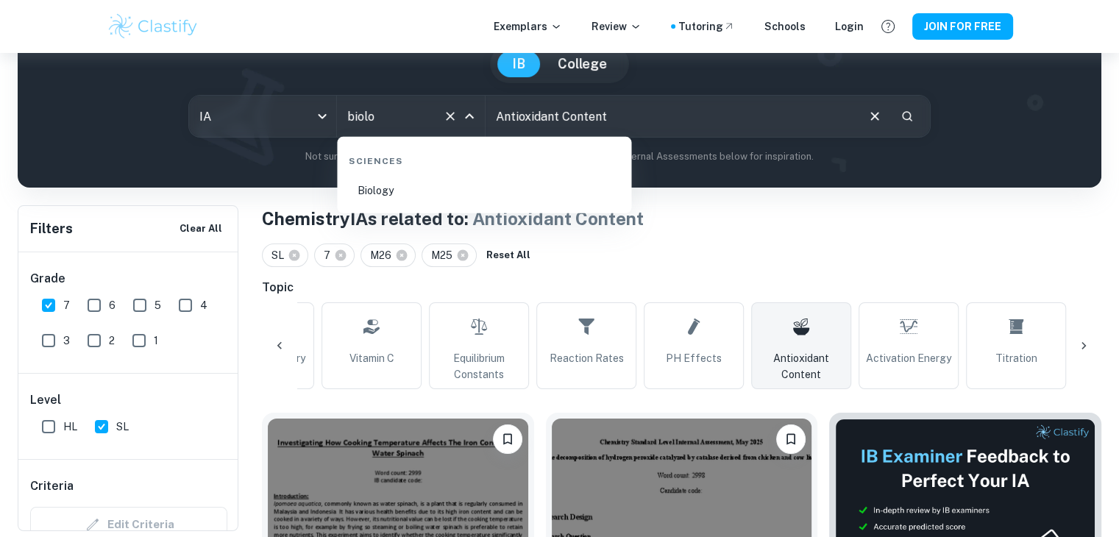
click at [403, 197] on li "Biology" at bounding box center [484, 191] width 282 height 34
type input "Biology"
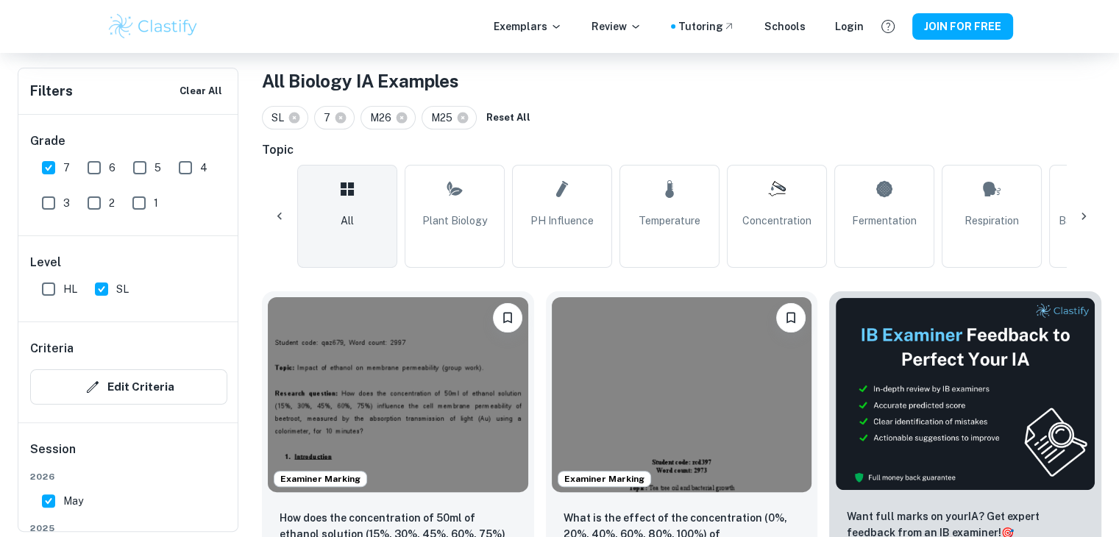
scroll to position [282, 0]
type input "Biology"
click at [1082, 233] on div "All Plant Biology pH Influence Temperature Concentration Fermentation Respirati…" at bounding box center [681, 215] width 839 height 103
click at [1080, 210] on icon at bounding box center [1083, 215] width 15 height 15
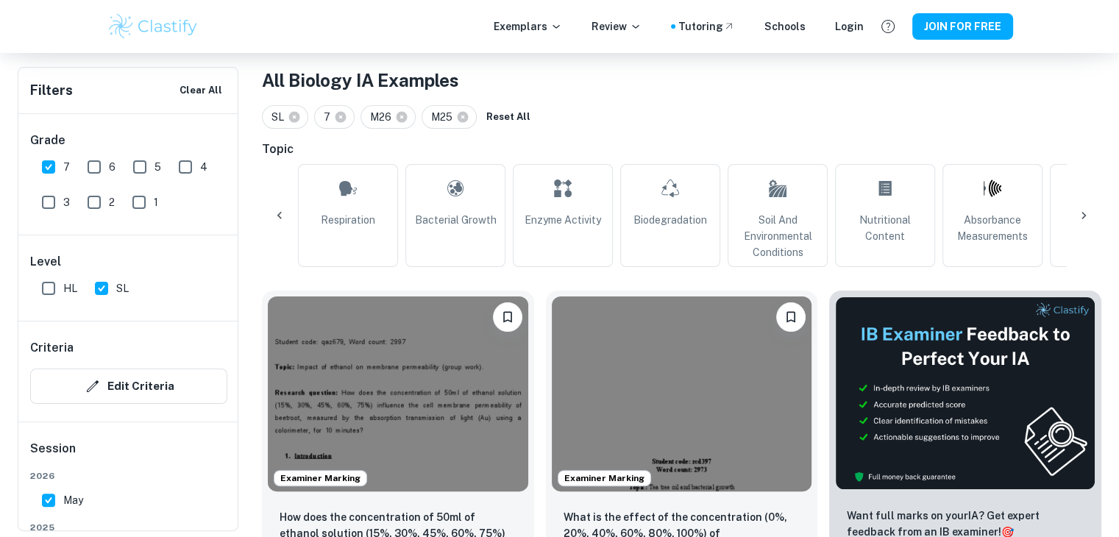
scroll to position [0, 690]
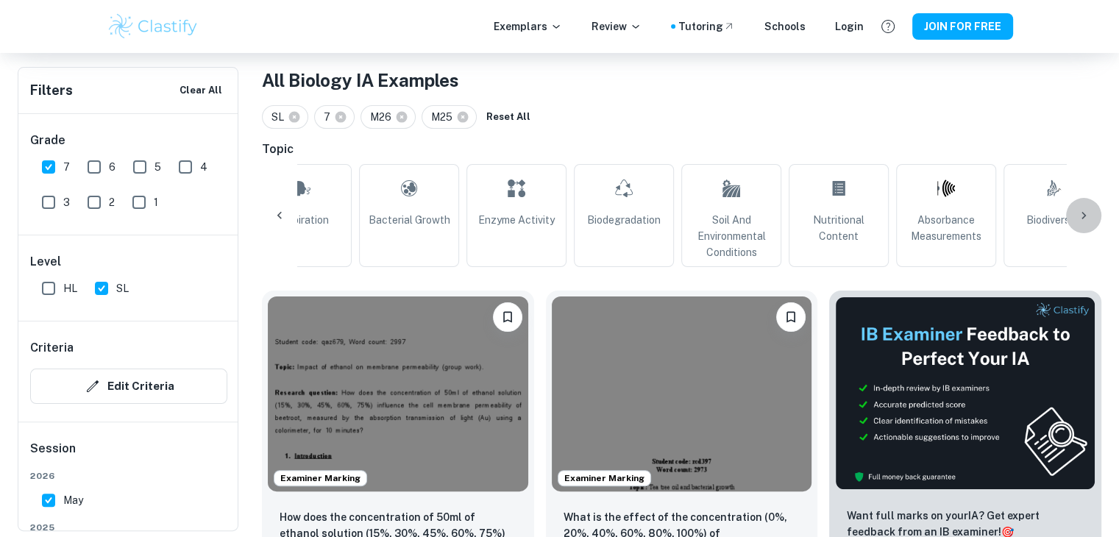
click at [1094, 218] on div at bounding box center [1083, 215] width 35 height 35
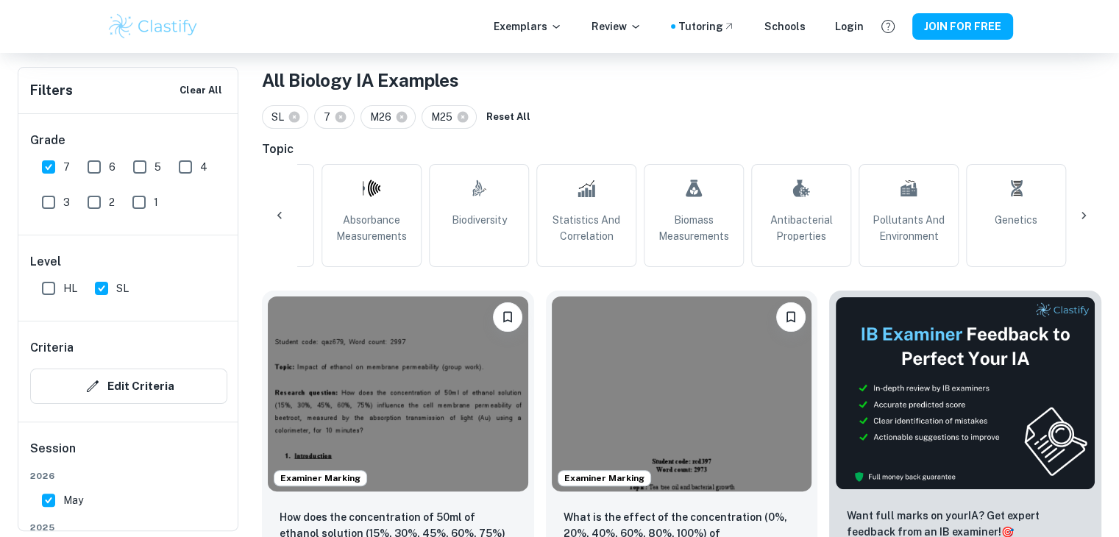
scroll to position [0, 1264]
click at [1086, 219] on div "All Plant Biology pH Influence Temperature Concentration Fermentation Respirati…" at bounding box center [681, 215] width 839 height 103
click at [827, 218] on span "Antibacterial Properties" at bounding box center [801, 228] width 87 height 32
type input "Antibacterial Properties"
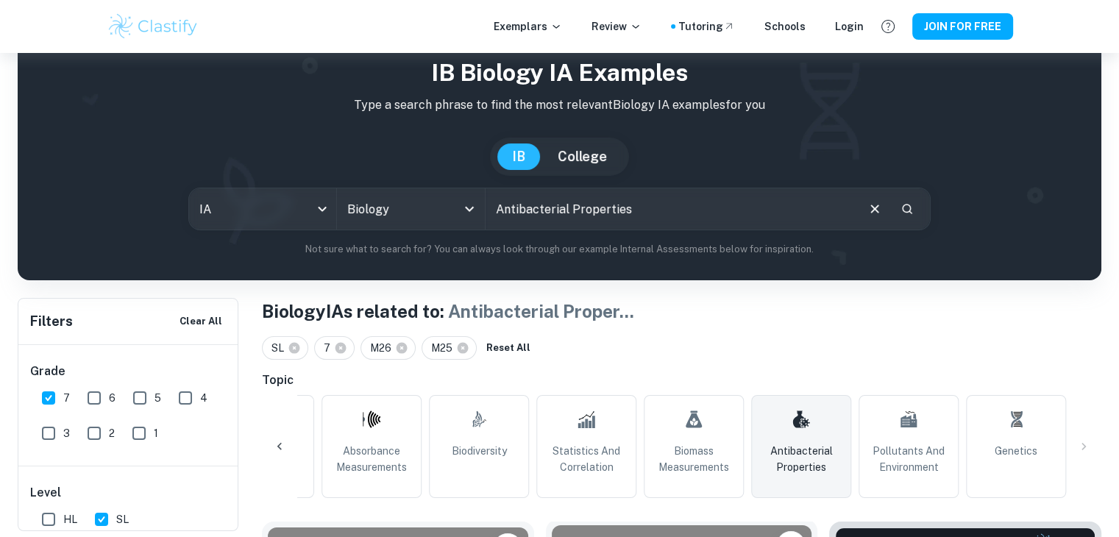
scroll to position [50, 0]
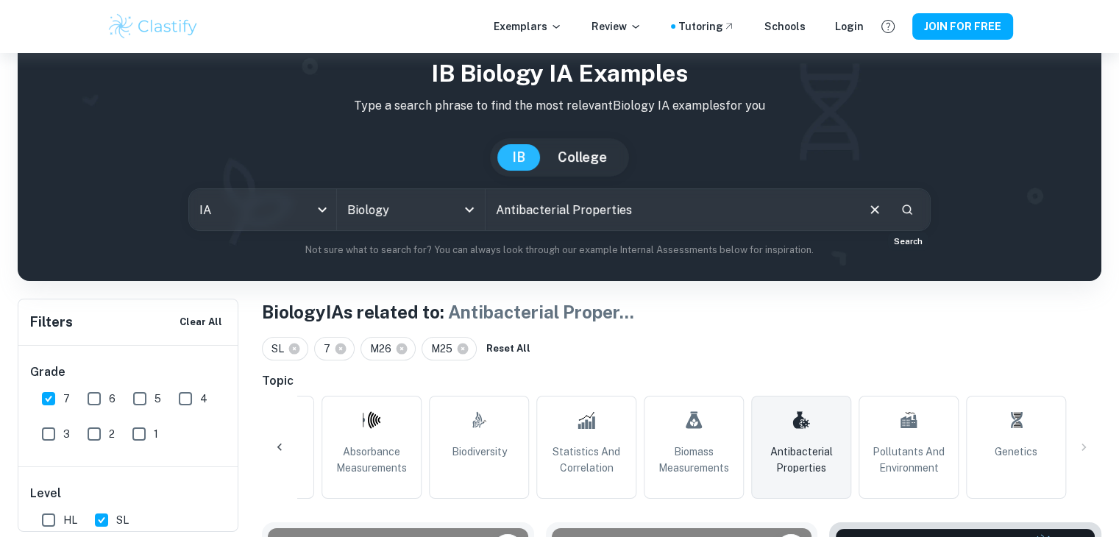
click at [900, 210] on icon "Search" at bounding box center [906, 209] width 13 height 13
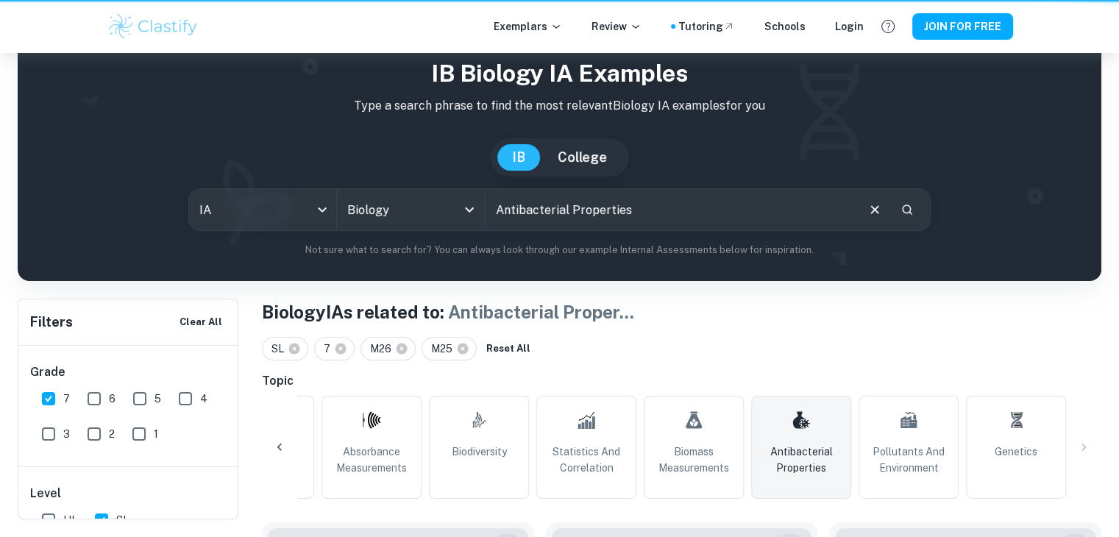
scroll to position [0, 0]
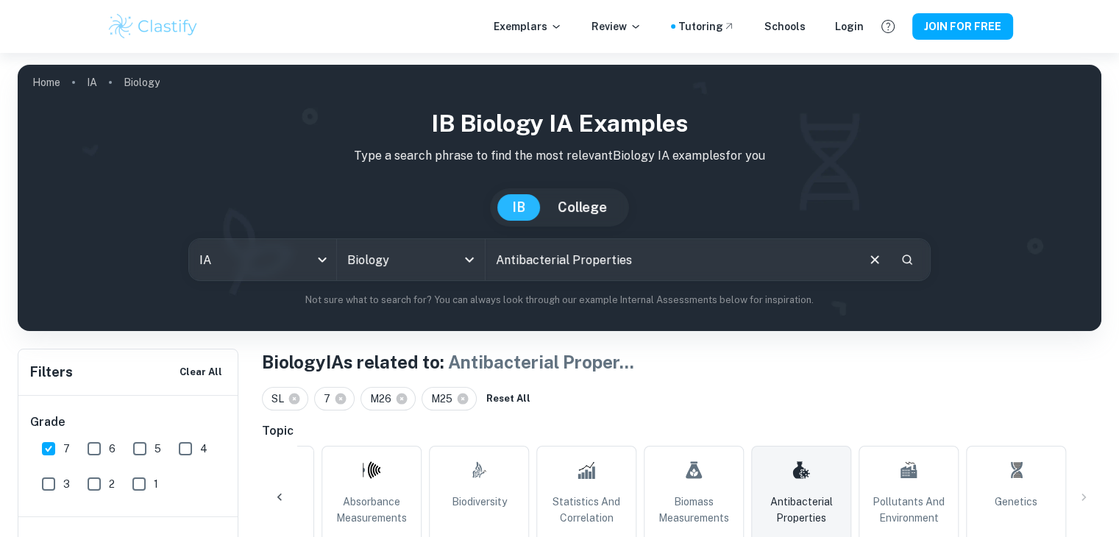
click at [639, 263] on input "Antibacterial Properties" at bounding box center [669, 259] width 369 height 41
click at [871, 264] on icon "Clear" at bounding box center [874, 260] width 16 height 16
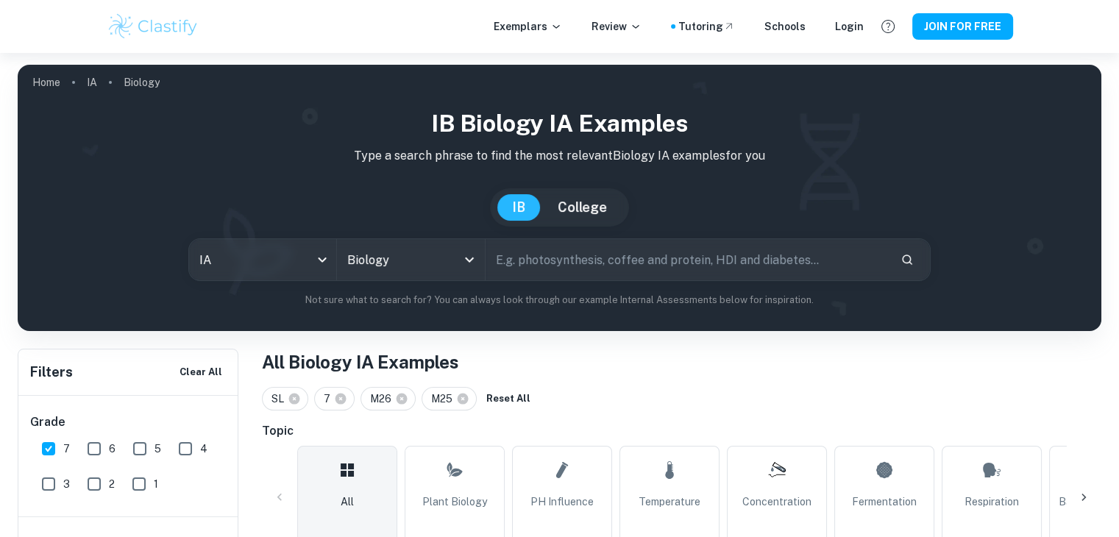
click at [720, 249] on input "text" at bounding box center [686, 259] width 403 height 41
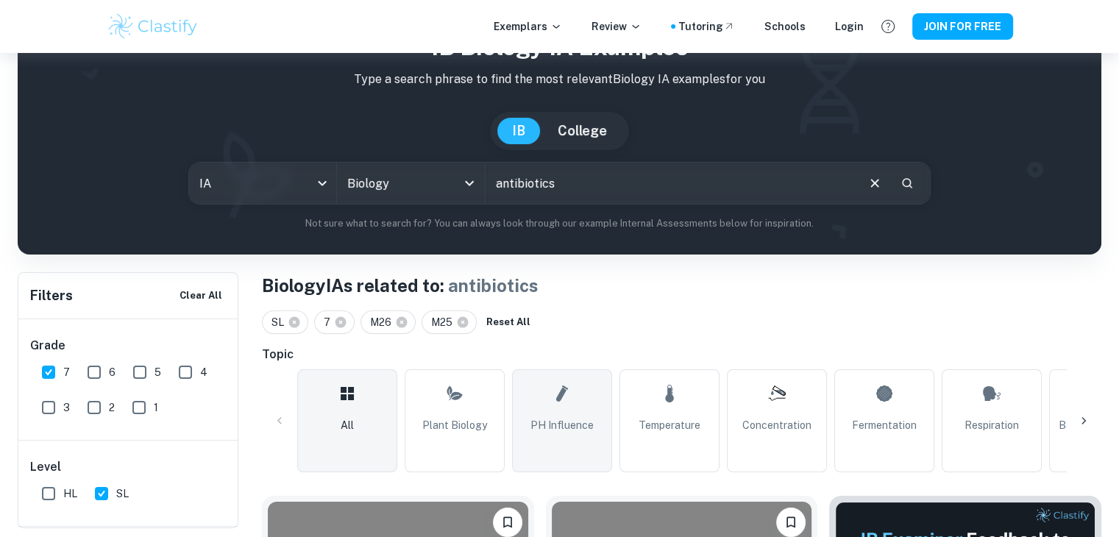
scroll to position [72, 0]
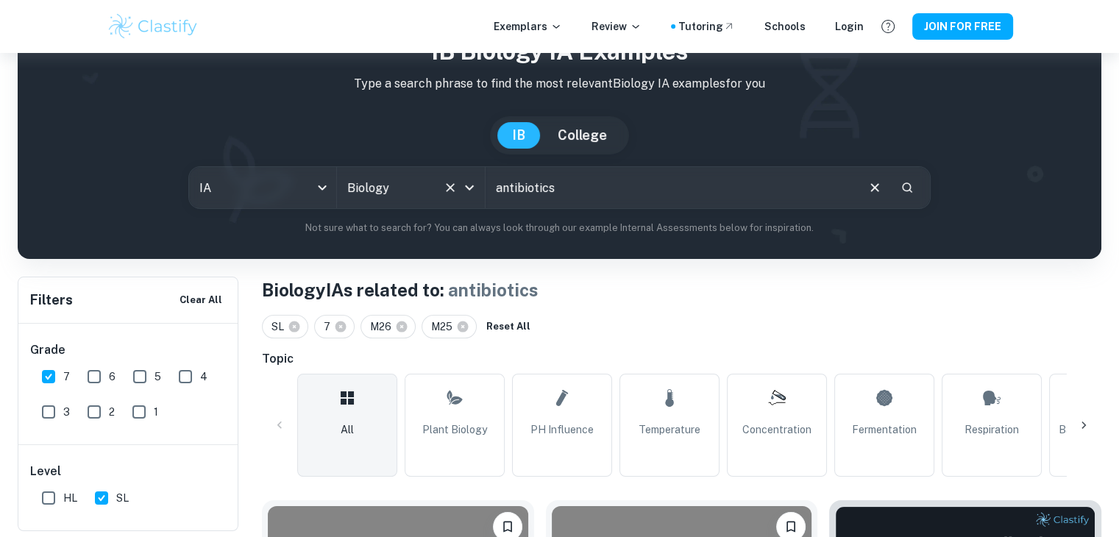
drag, startPoint x: 568, startPoint y: 193, endPoint x: 471, endPoint y: 201, distance: 97.4
click at [471, 201] on div "IA ia All Subjects Biology All Subjects antibiotics ​" at bounding box center [559, 187] width 742 height 43
type input "vaccine"
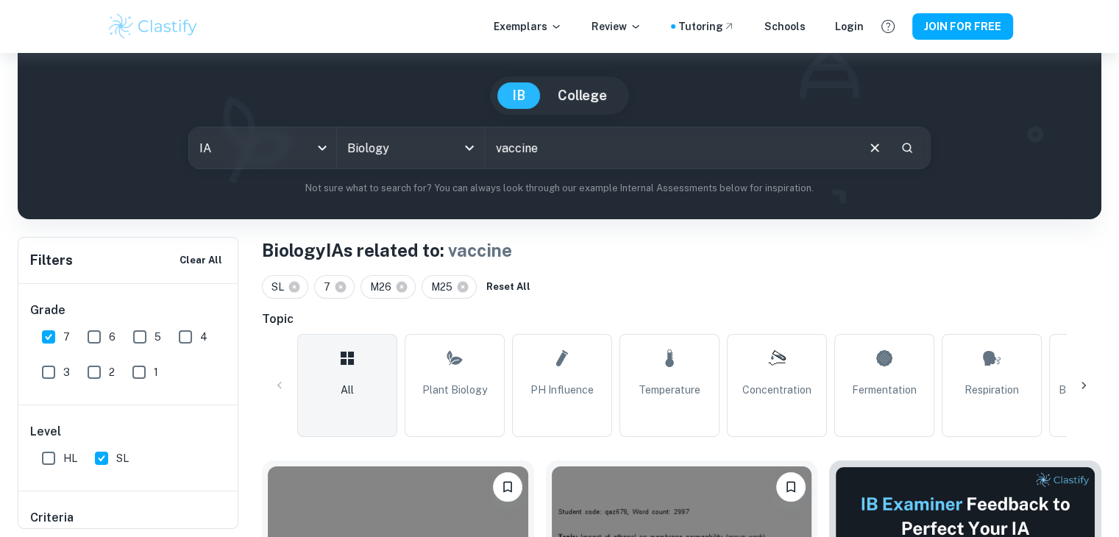
scroll to position [109, 0]
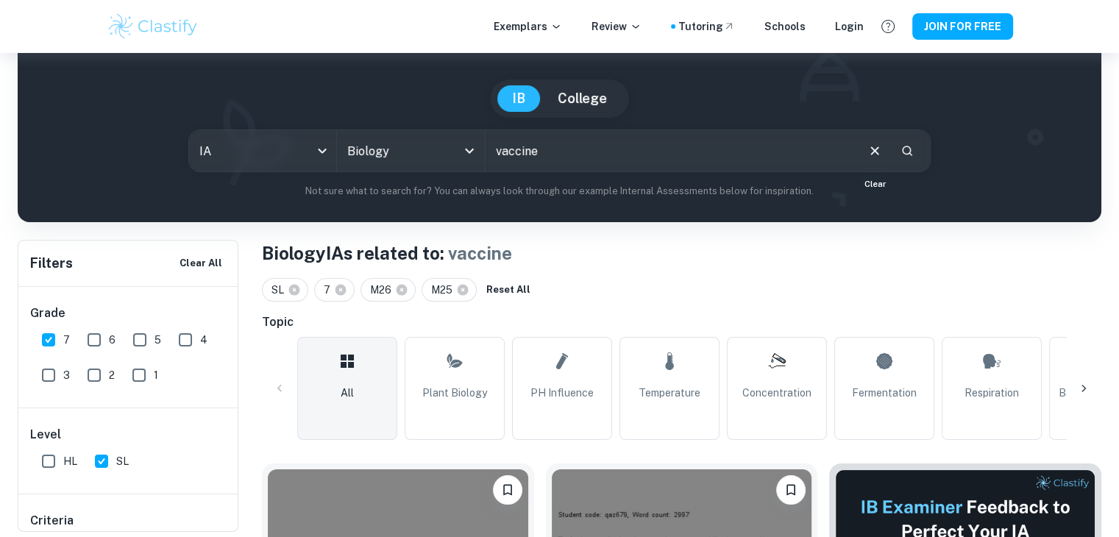
click at [871, 149] on icon "Clear" at bounding box center [874, 151] width 16 height 16
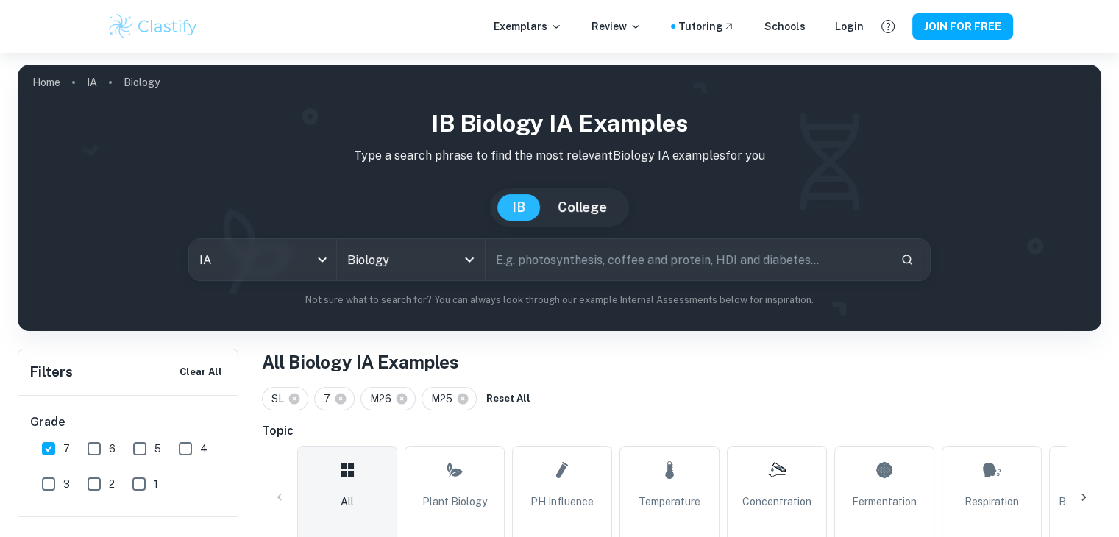
scroll to position [209, 0]
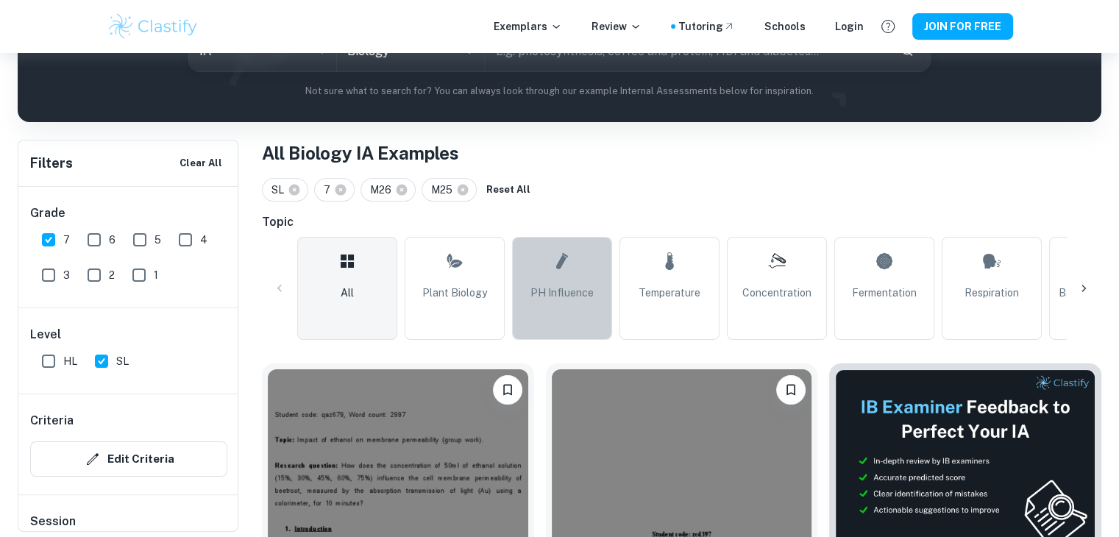
click at [554, 310] on link "pH Influence" at bounding box center [562, 288] width 100 height 103
type input "pH Influence"
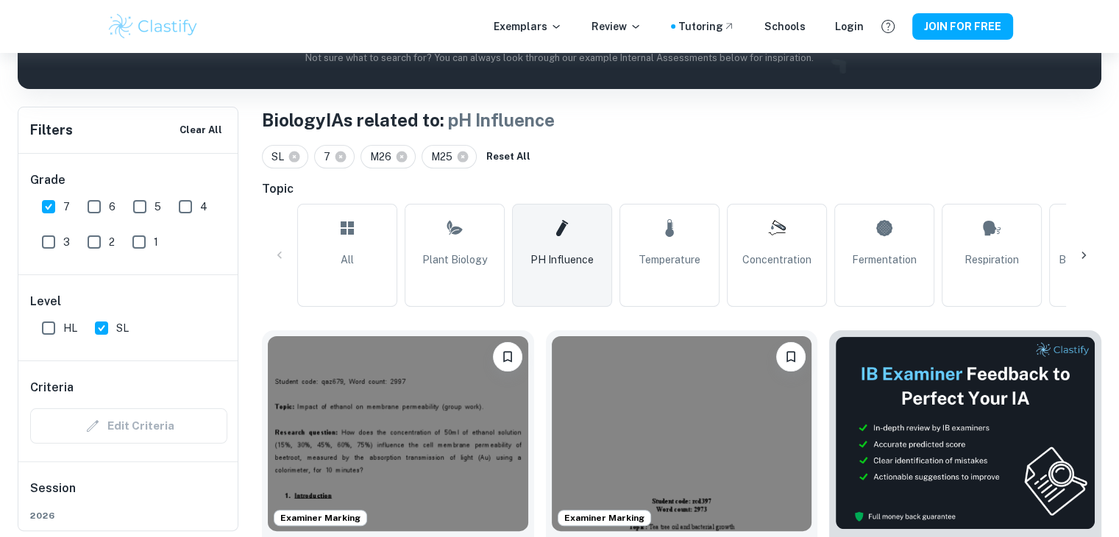
scroll to position [345, 0]
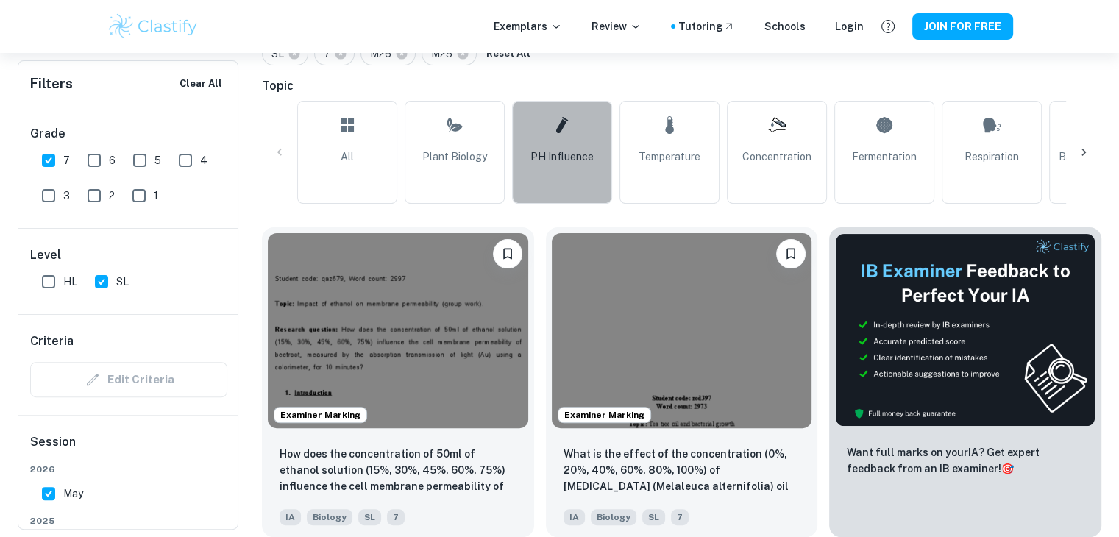
click at [592, 135] on link "pH Influence" at bounding box center [562, 152] width 100 height 103
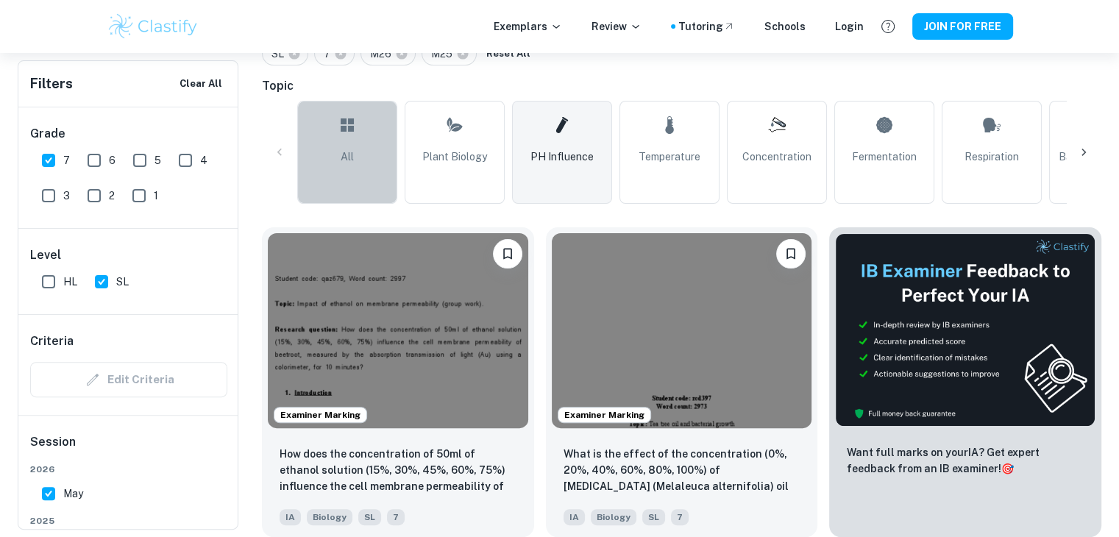
click at [371, 142] on link "All" at bounding box center [347, 152] width 100 height 103
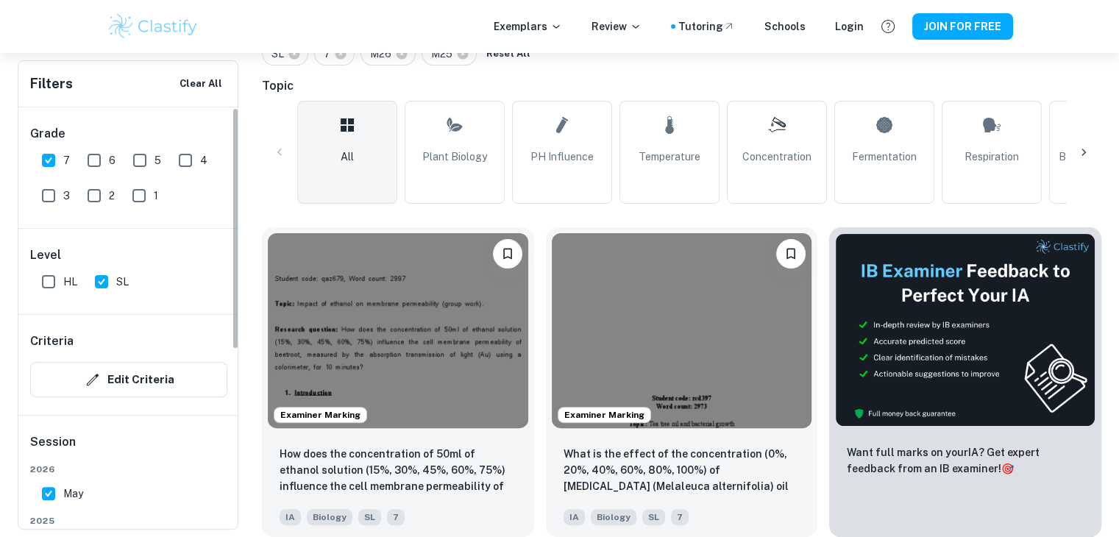
scroll to position [212, 0]
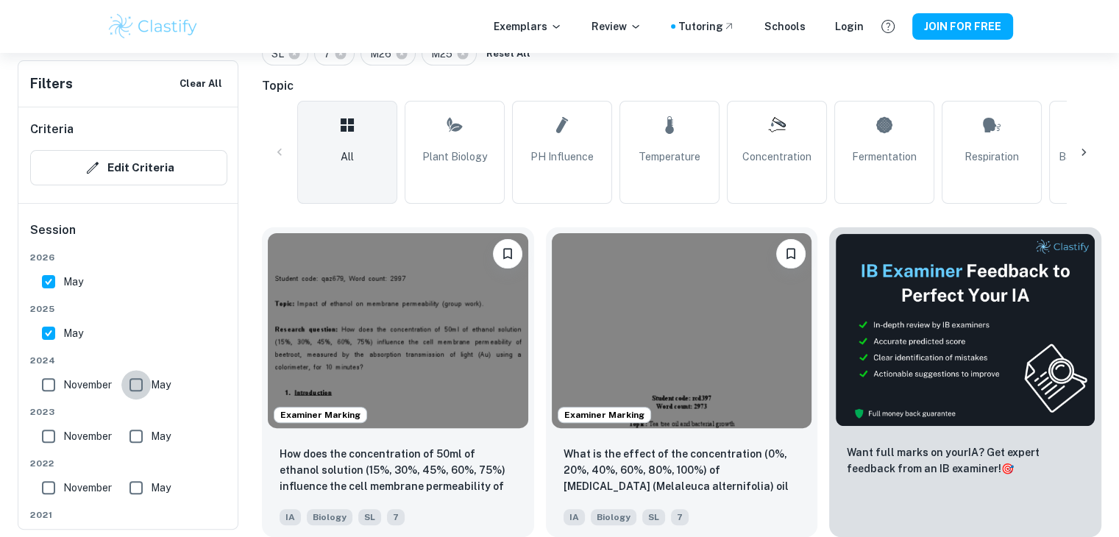
click at [146, 383] on input "May" at bounding box center [135, 384] width 29 height 29
checkbox input "true"
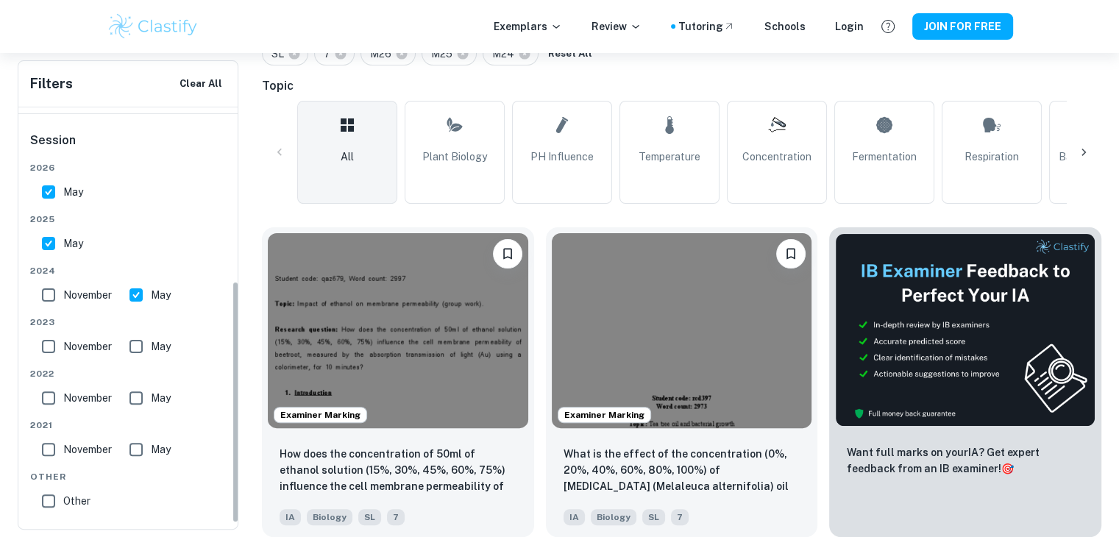
scroll to position [302, 0]
click at [52, 296] on input "November" at bounding box center [48, 293] width 29 height 29
checkbox input "true"
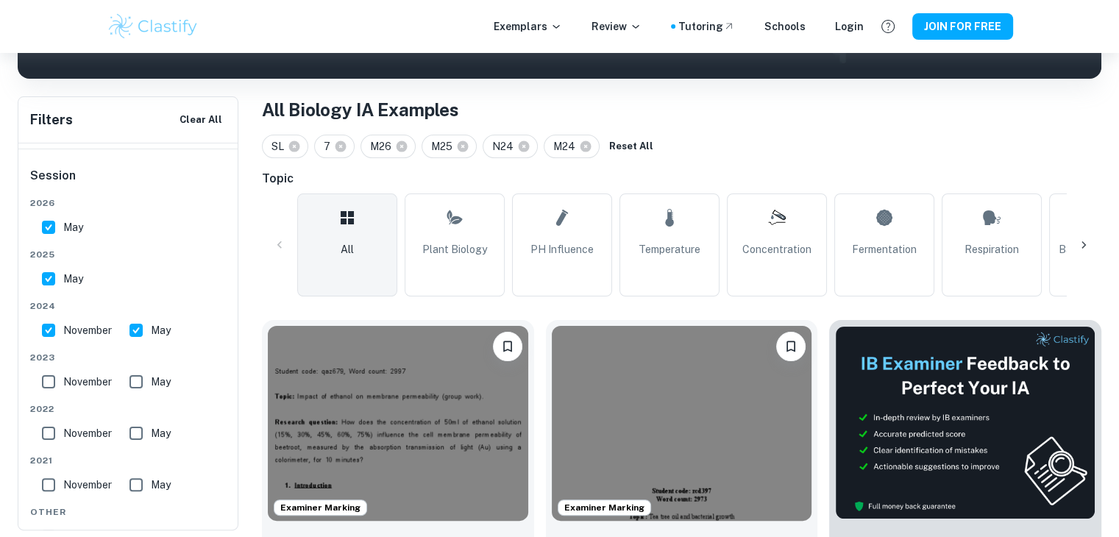
scroll to position [253, 0]
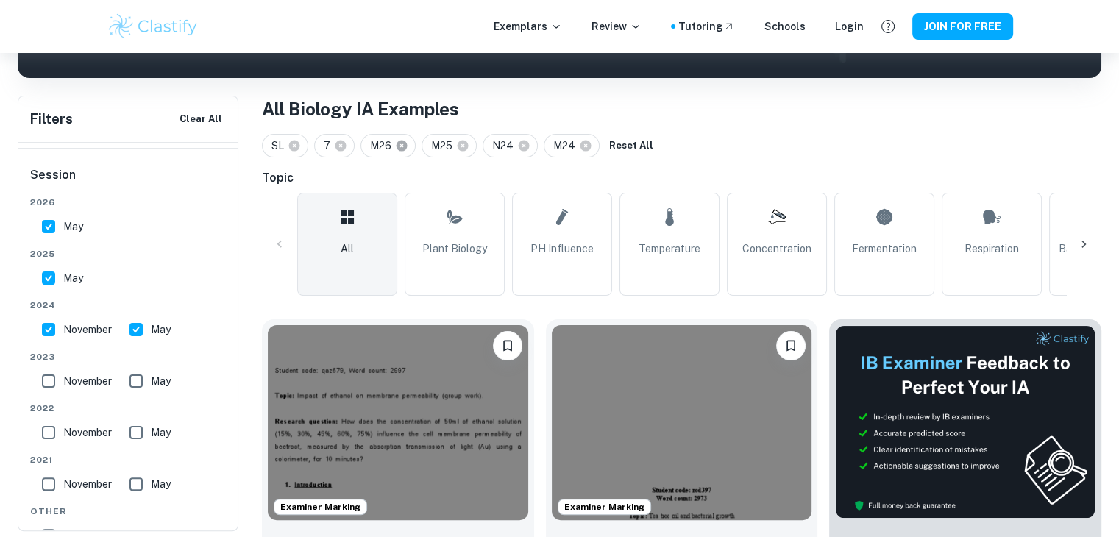
click at [402, 143] on icon at bounding box center [401, 145] width 11 height 11
checkbox input "false"
click at [402, 143] on icon at bounding box center [401, 145] width 11 height 11
checkbox input "false"
click at [402, 143] on icon at bounding box center [401, 145] width 11 height 11
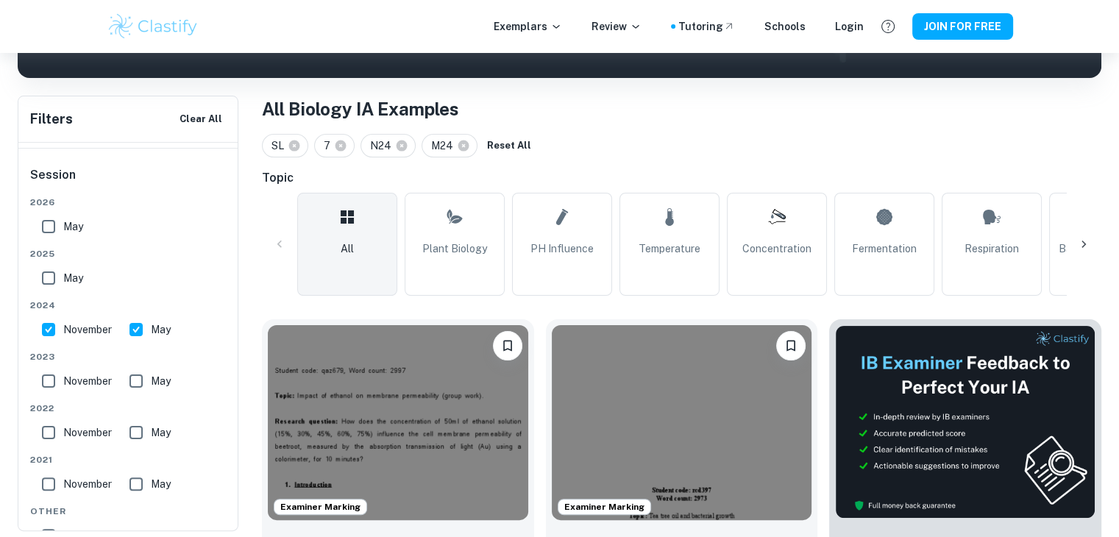
checkbox input "false"
click at [402, 143] on icon at bounding box center [402, 145] width 11 height 11
checkbox input "false"
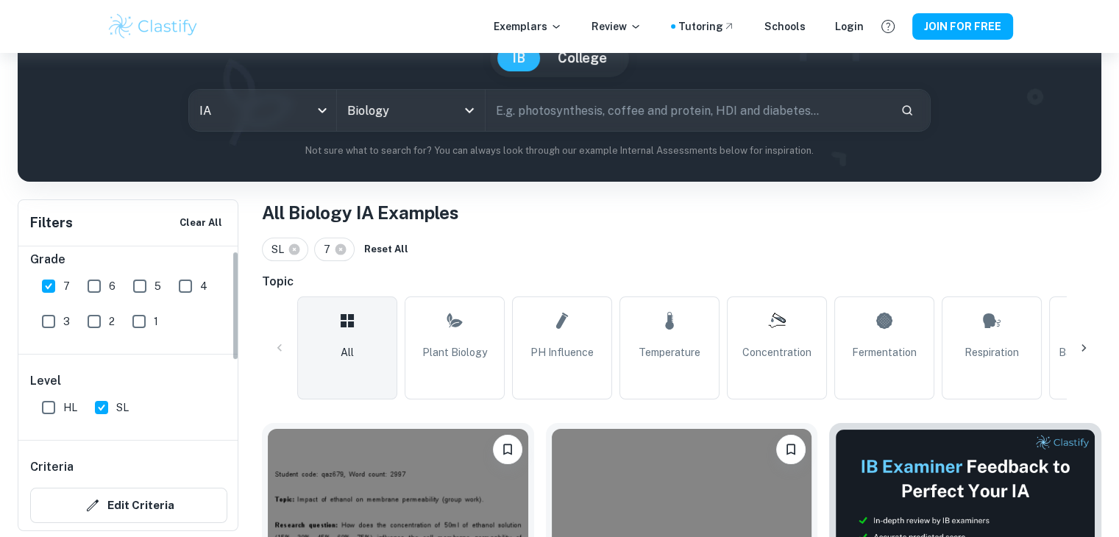
scroll to position [0, 0]
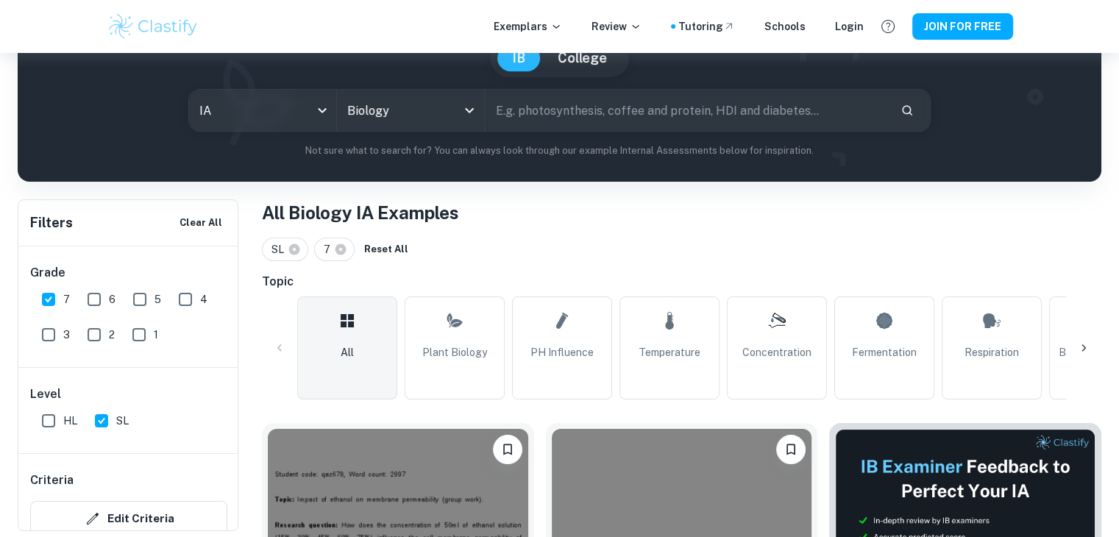
click at [84, 301] on input "6" at bounding box center [93, 299] width 29 height 29
checkbox input "true"
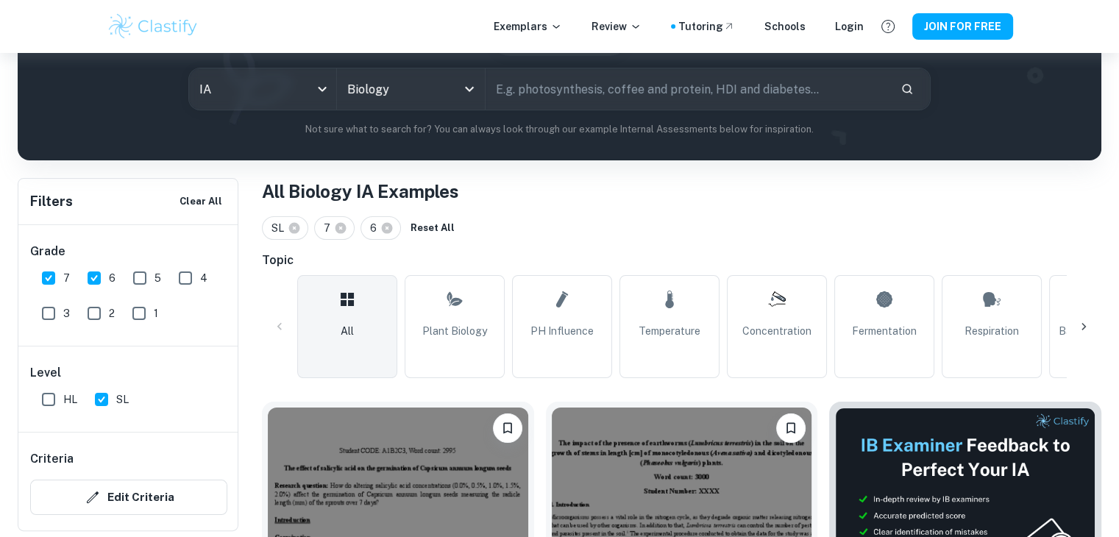
click at [556, 89] on input "text" at bounding box center [686, 88] width 403 height 41
type input "antibiotics"
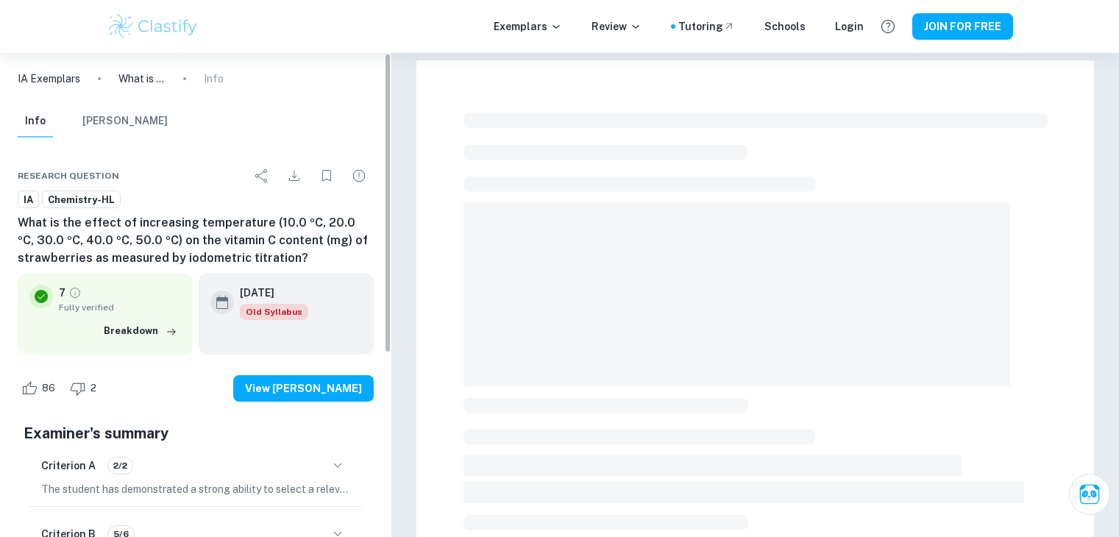
checkbox input "true"
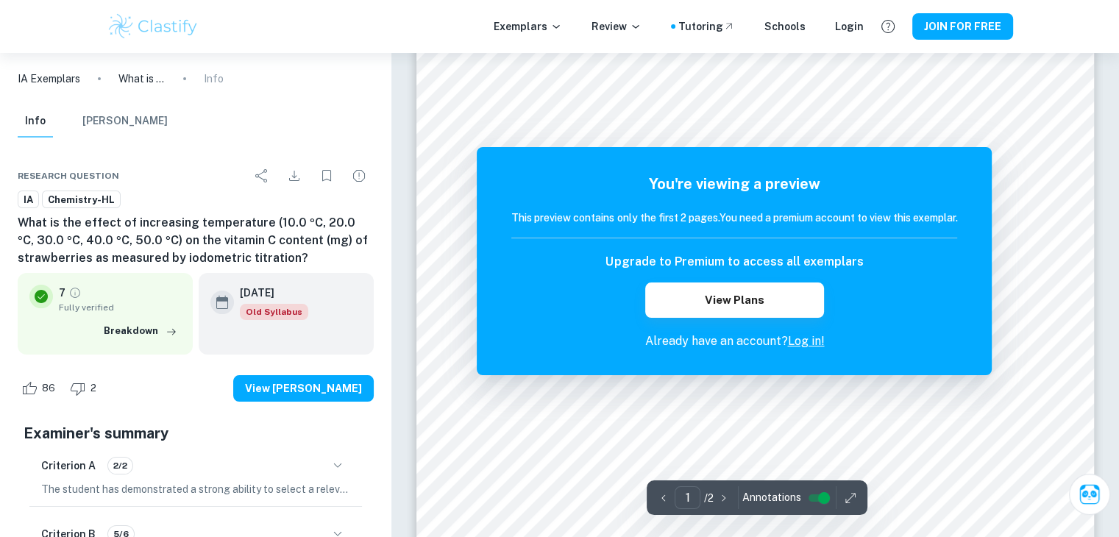
scroll to position [79, 0]
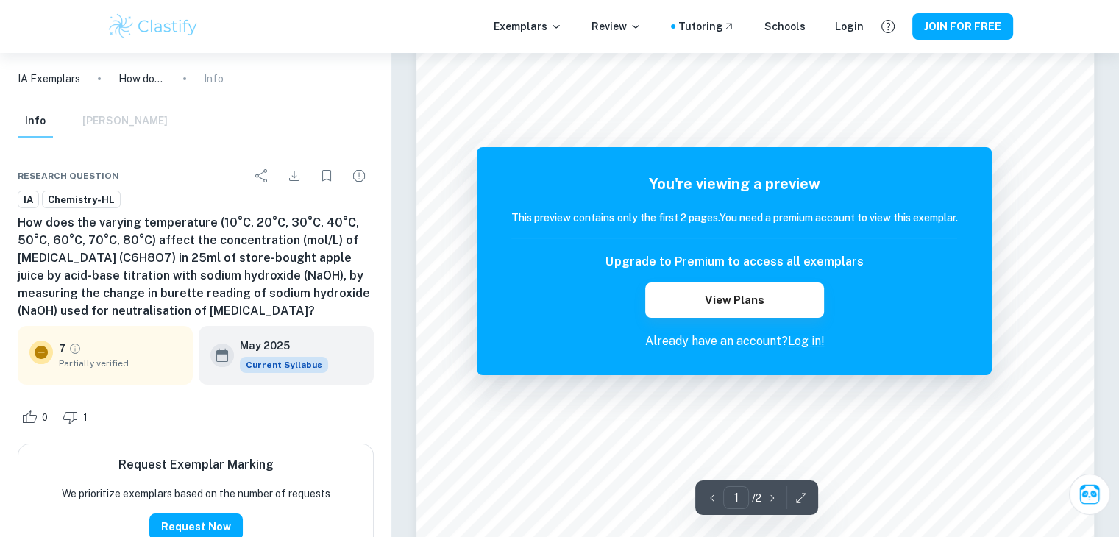
scroll to position [71, 0]
click at [760, 221] on h6 "This preview contains only the first 2 pages. You need a premium account to vie…" at bounding box center [734, 218] width 446 height 16
